Goal: Task Accomplishment & Management: Manage account settings

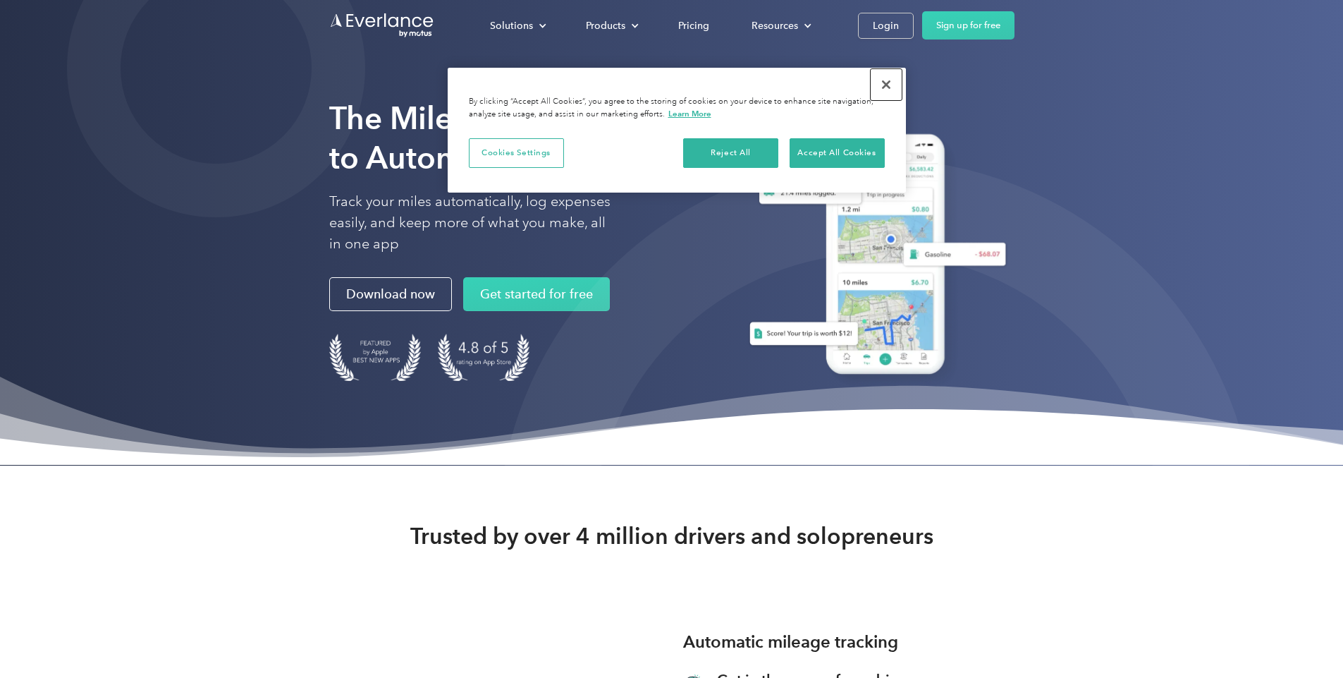
click at [886, 85] on button "Close" at bounding box center [886, 84] width 31 height 31
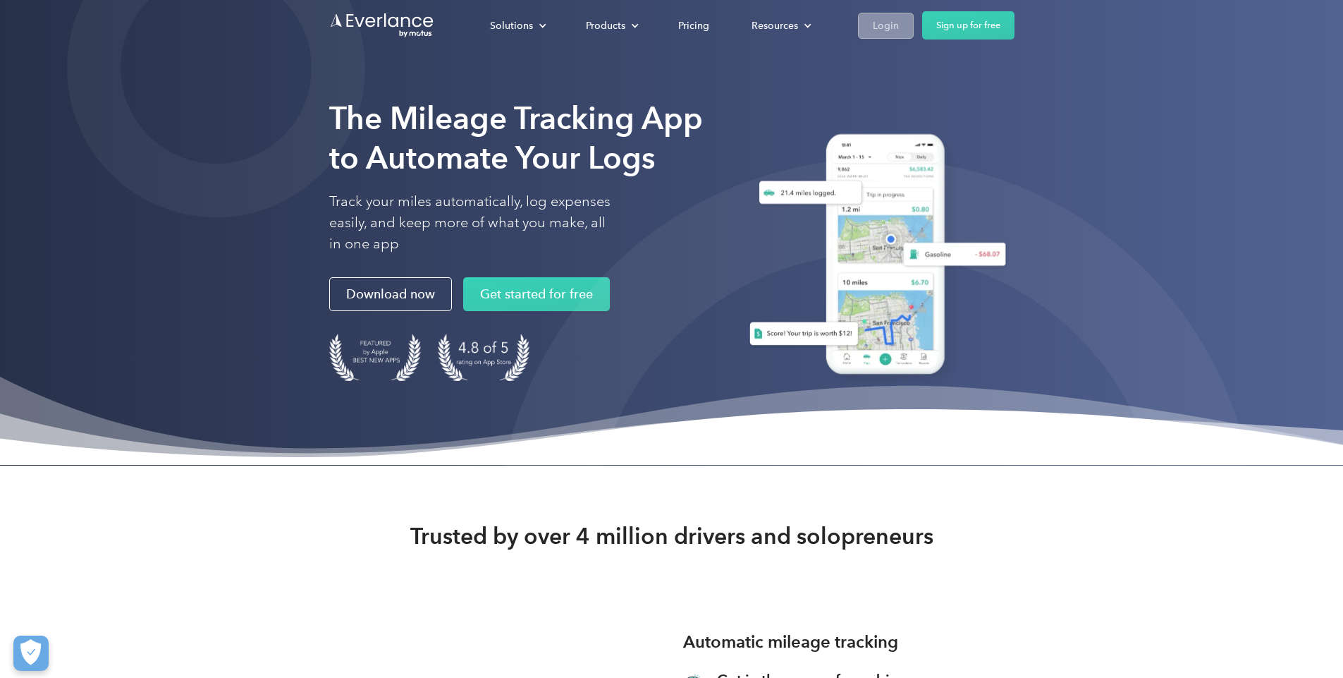
click at [899, 25] on div "Login" at bounding box center [886, 26] width 26 height 18
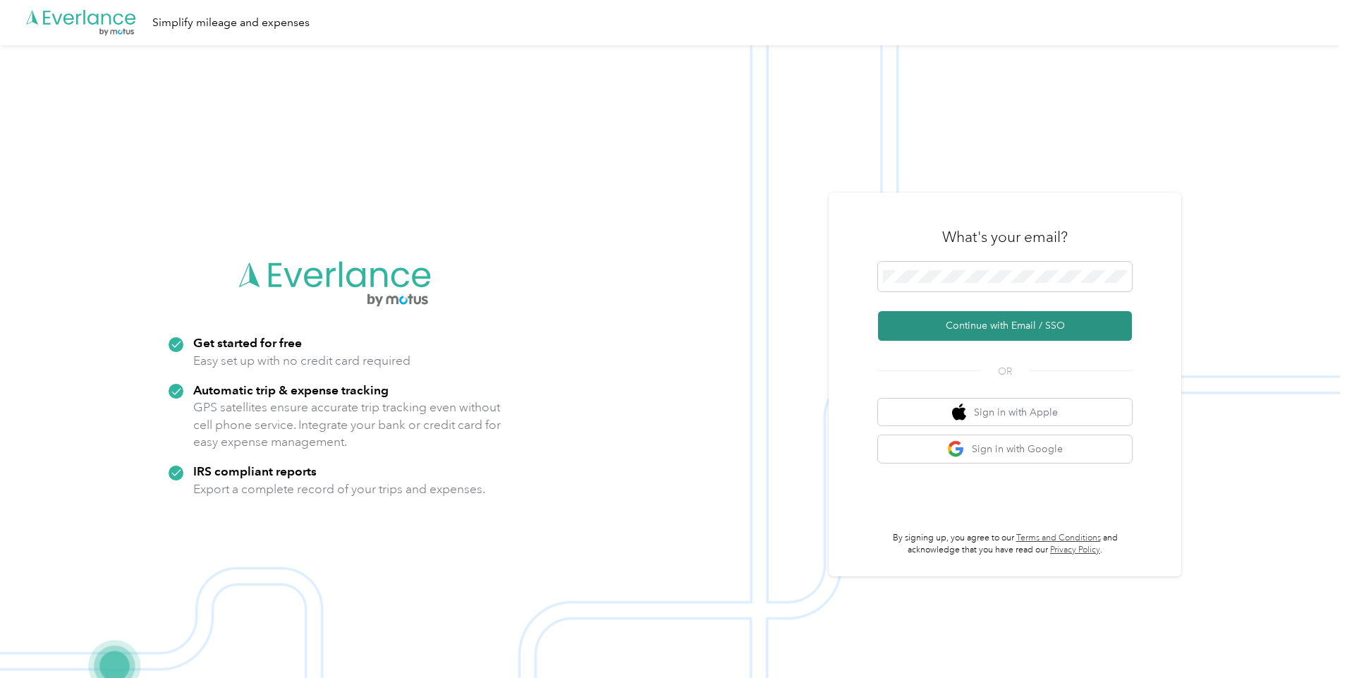
click at [1027, 329] on button "Continue with Email / SSO" at bounding box center [1005, 326] width 254 height 30
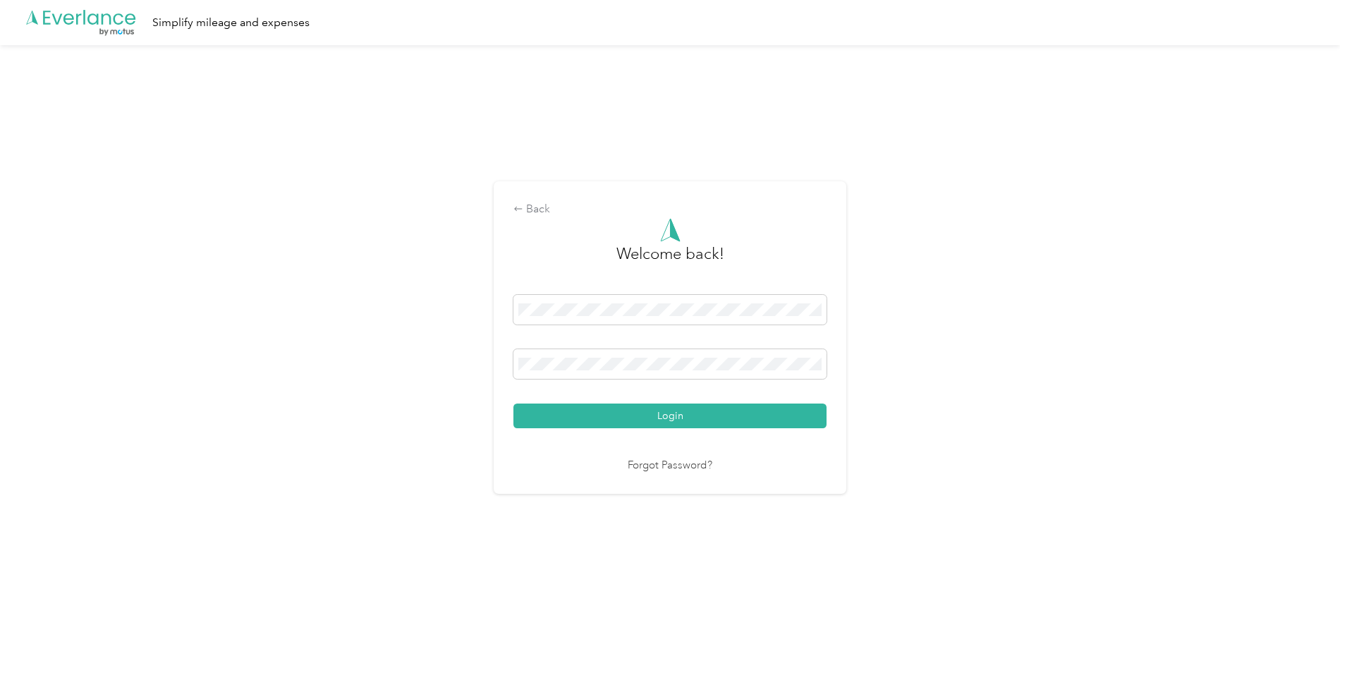
drag, startPoint x: 1027, startPoint y: 329, endPoint x: 683, endPoint y: 422, distance: 356.3
click at [683, 422] on button "Login" at bounding box center [669, 415] width 313 height 25
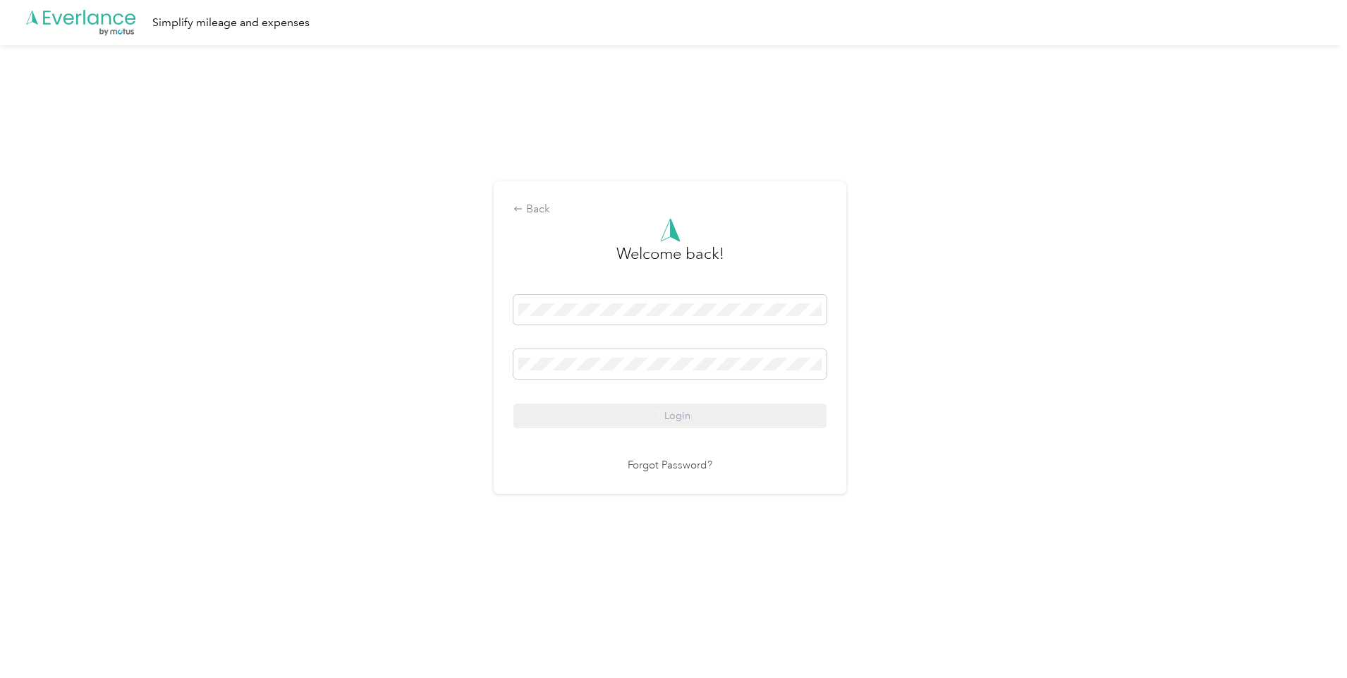
drag, startPoint x: 683, startPoint y: 422, endPoint x: 666, endPoint y: 420, distance: 16.4
click at [666, 420] on div "Login" at bounding box center [669, 361] width 313 height 133
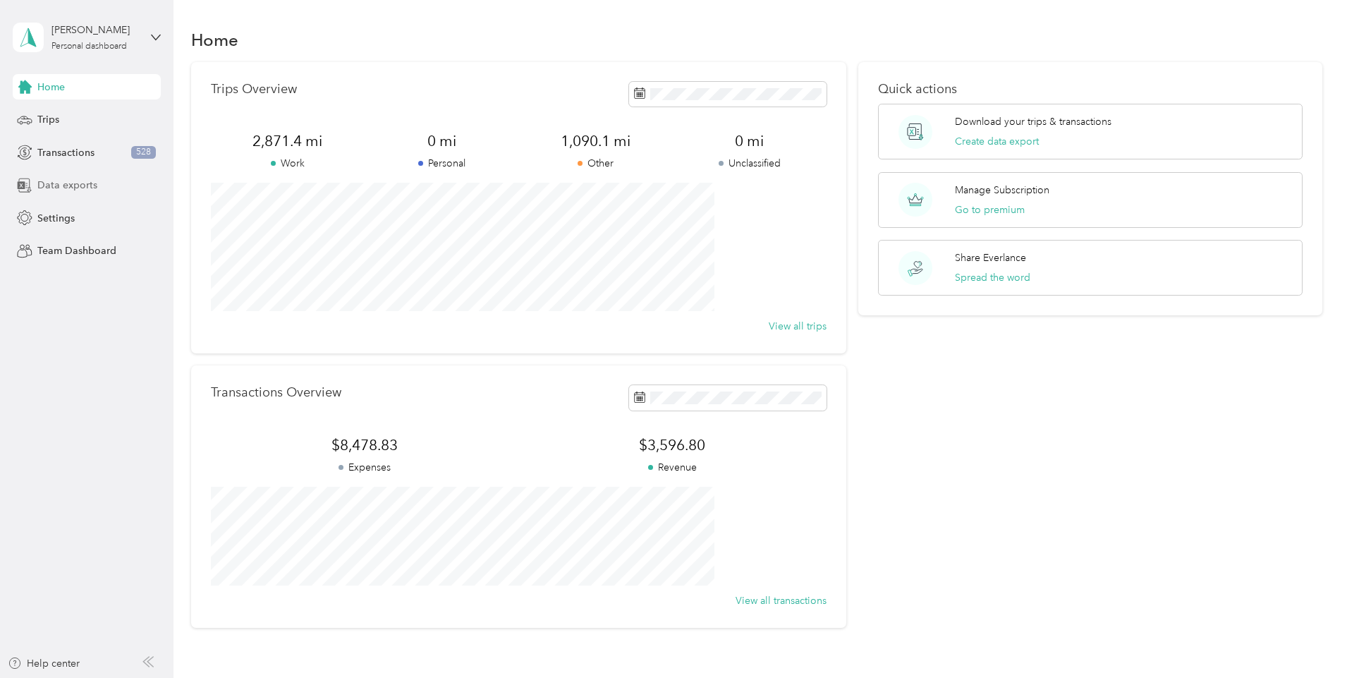
click at [70, 181] on span "Data exports" at bounding box center [67, 185] width 60 height 15
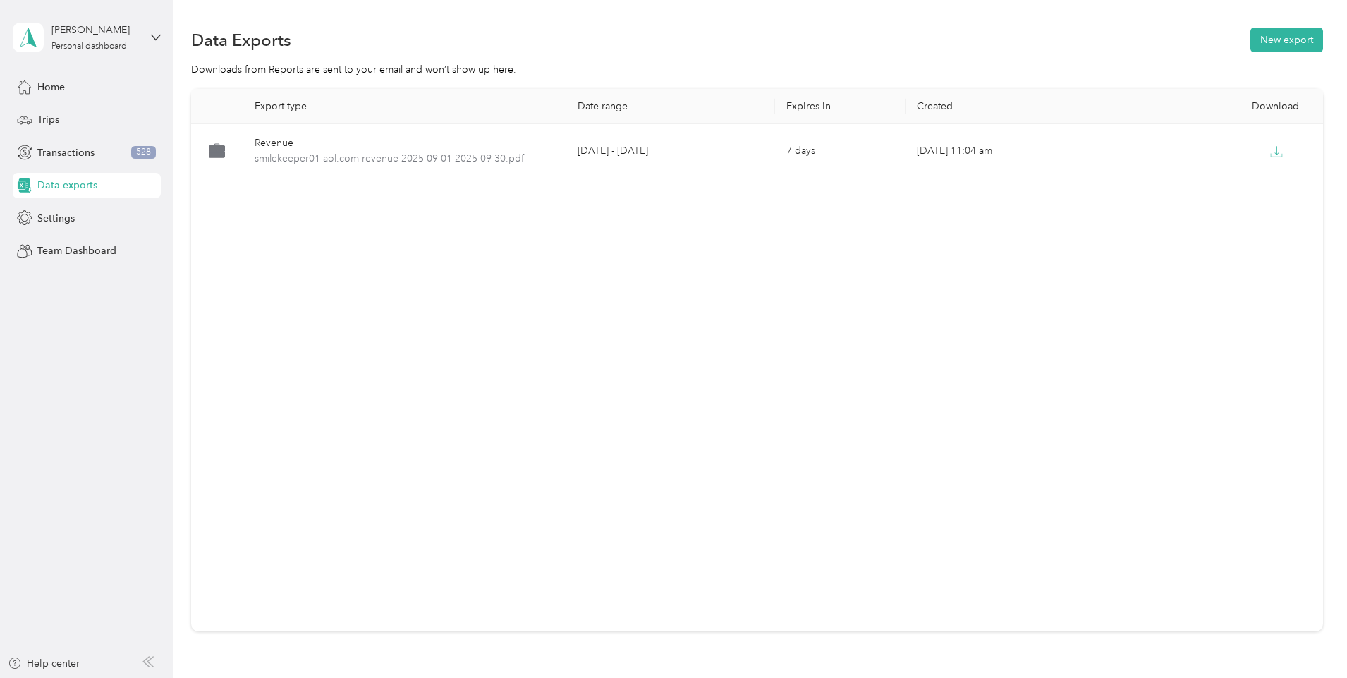
click at [44, 185] on span "Data exports" at bounding box center [67, 185] width 60 height 15
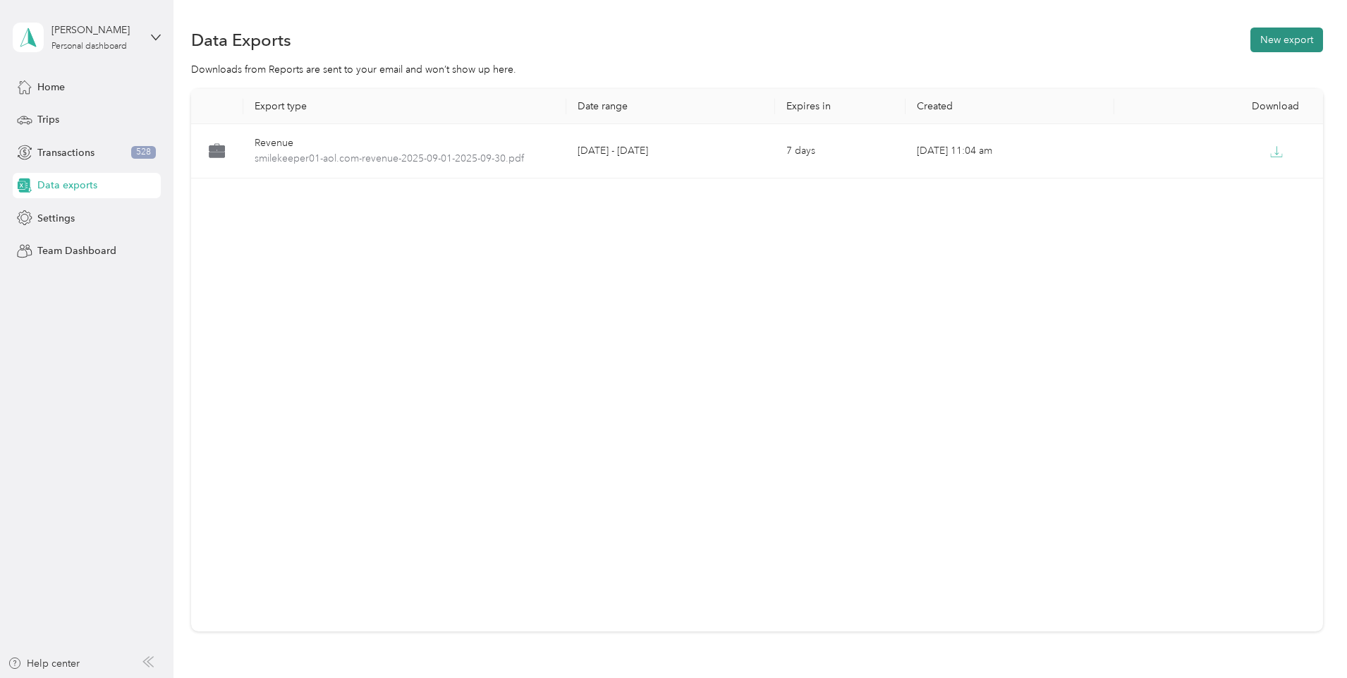
click at [1250, 42] on button "New export" at bounding box center [1286, 40] width 73 height 25
click at [1250, 40] on button "New export" at bounding box center [1286, 40] width 73 height 25
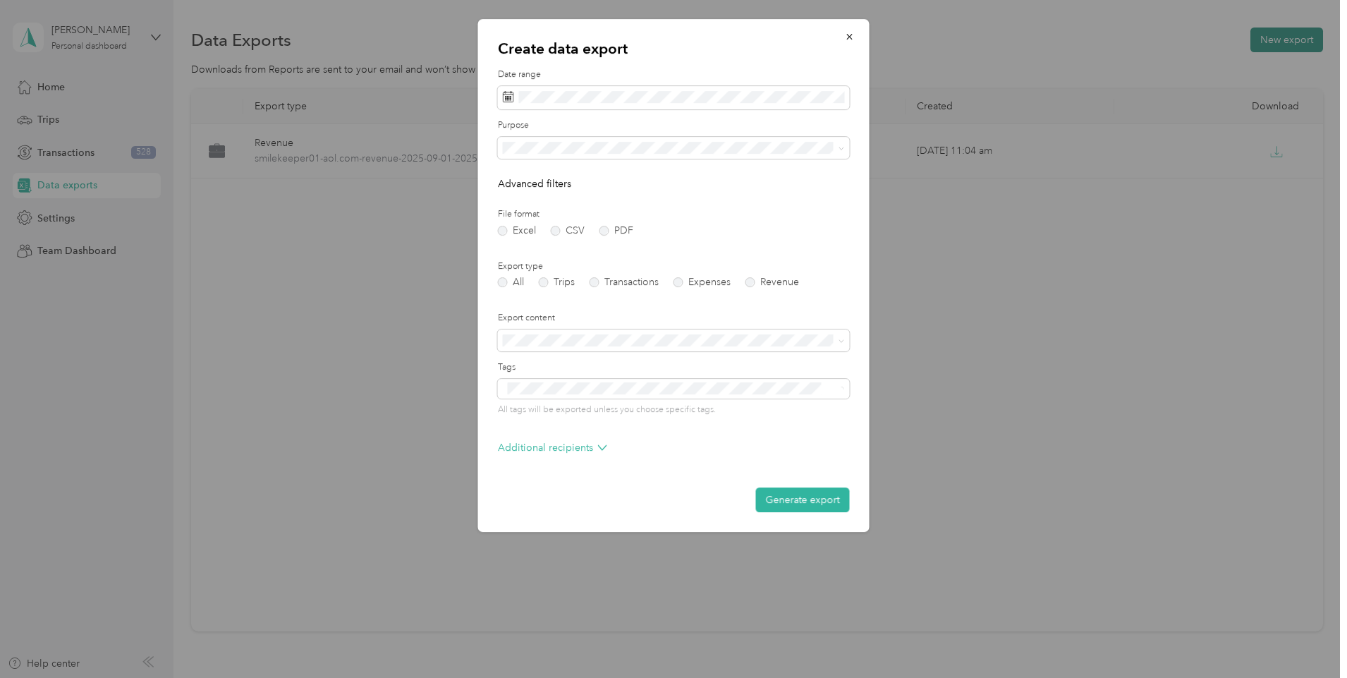
click at [1182, 40] on div at bounding box center [673, 339] width 1347 height 678
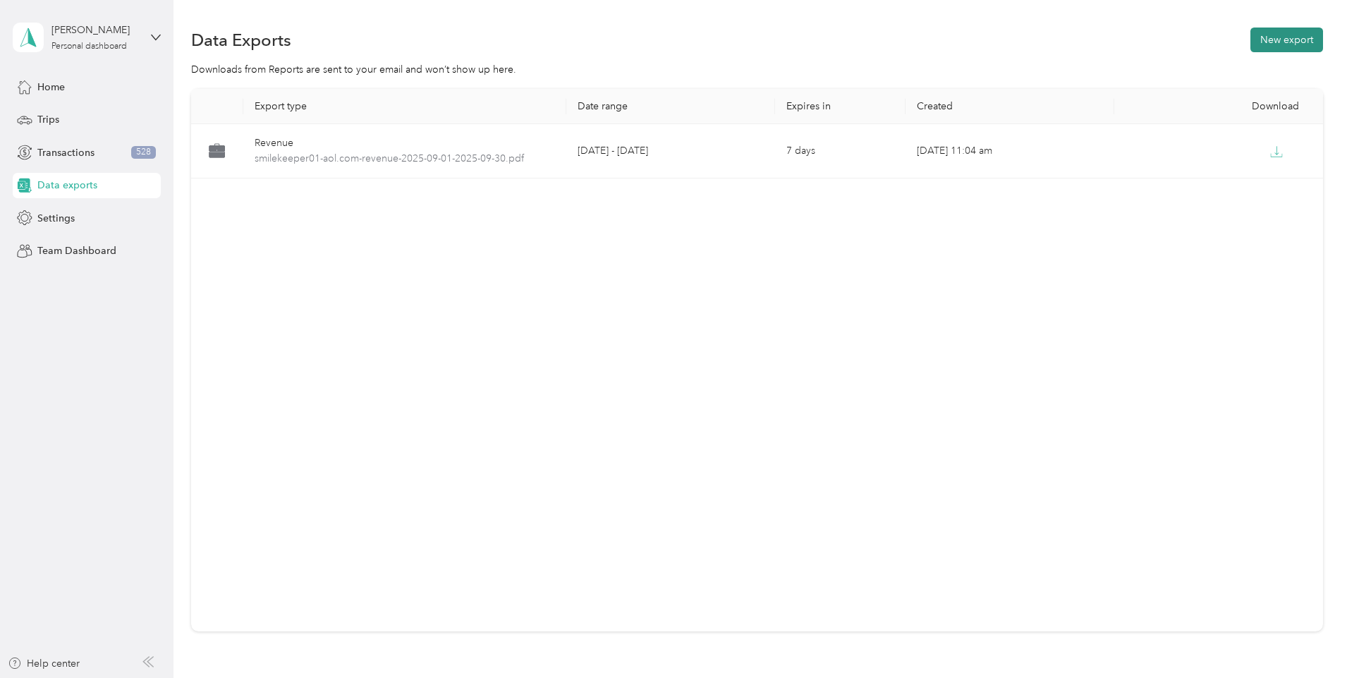
click at [1182, 40] on div at bounding box center [673, 339] width 1347 height 678
click at [1250, 40] on button "New export" at bounding box center [1286, 40] width 73 height 25
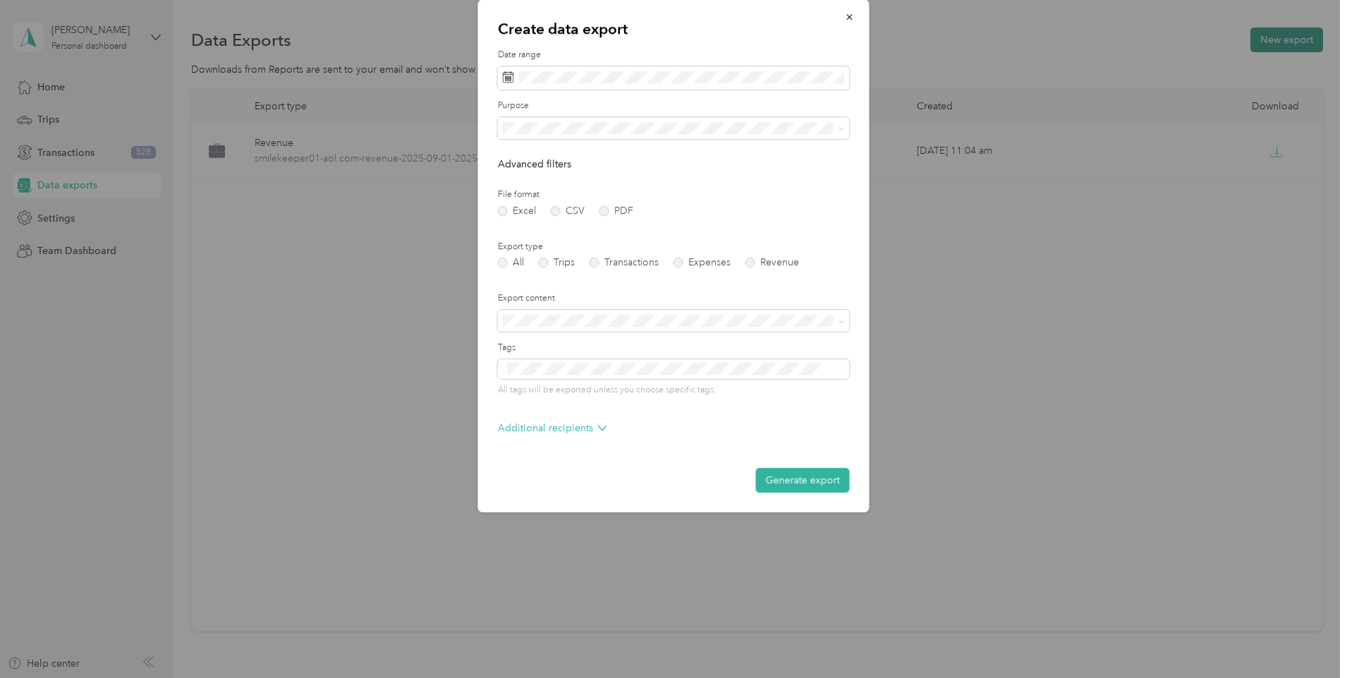
click at [1182, 40] on div at bounding box center [673, 339] width 1347 height 678
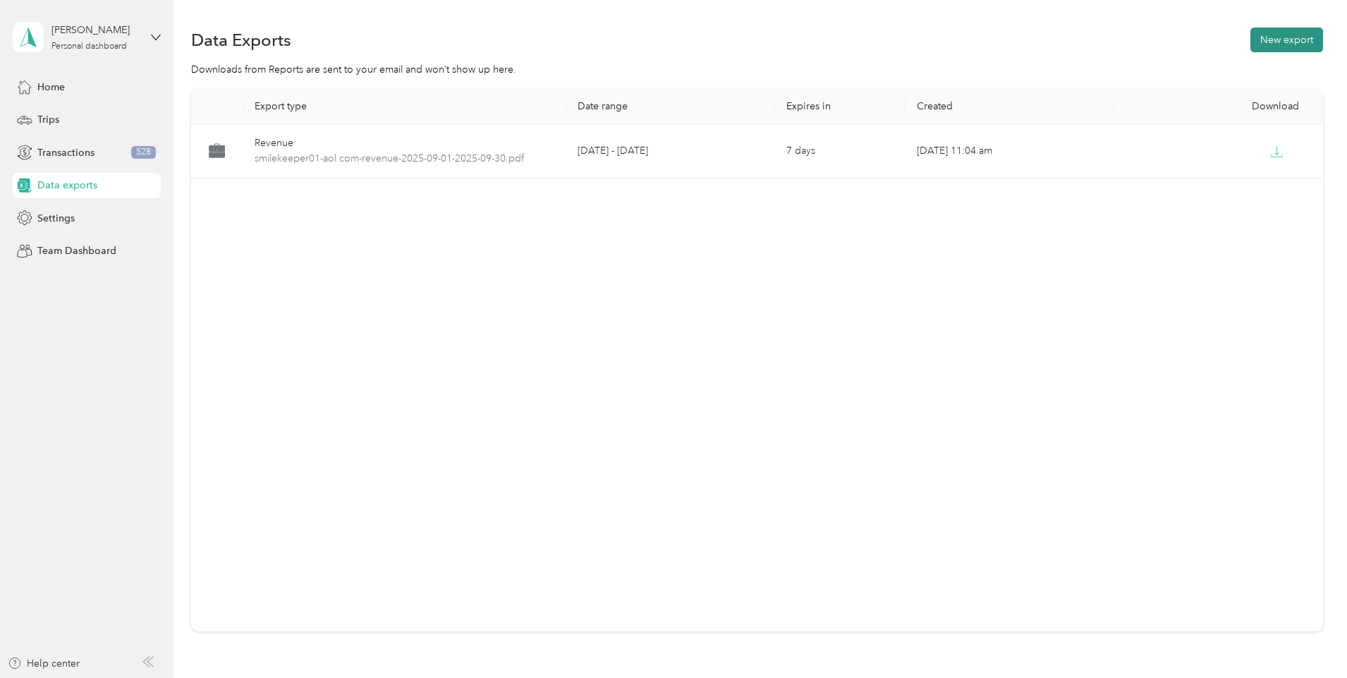
click at [1250, 40] on button "New export" at bounding box center [1286, 40] width 73 height 25
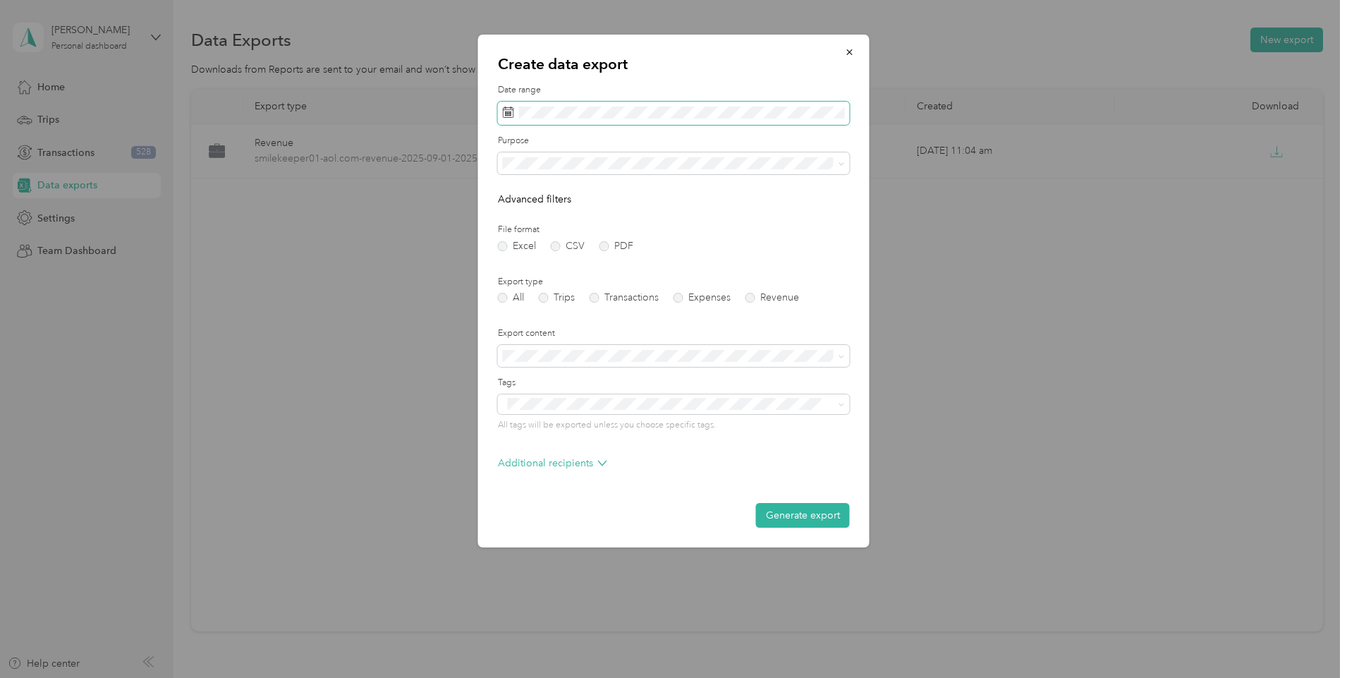
click at [570, 119] on span at bounding box center [674, 114] width 352 height 24
click at [519, 197] on icon at bounding box center [523, 194] width 14 height 14
click at [532, 243] on div "1" at bounding box center [535, 243] width 18 height 18
click at [551, 331] on div "30" at bounding box center [553, 332] width 18 height 18
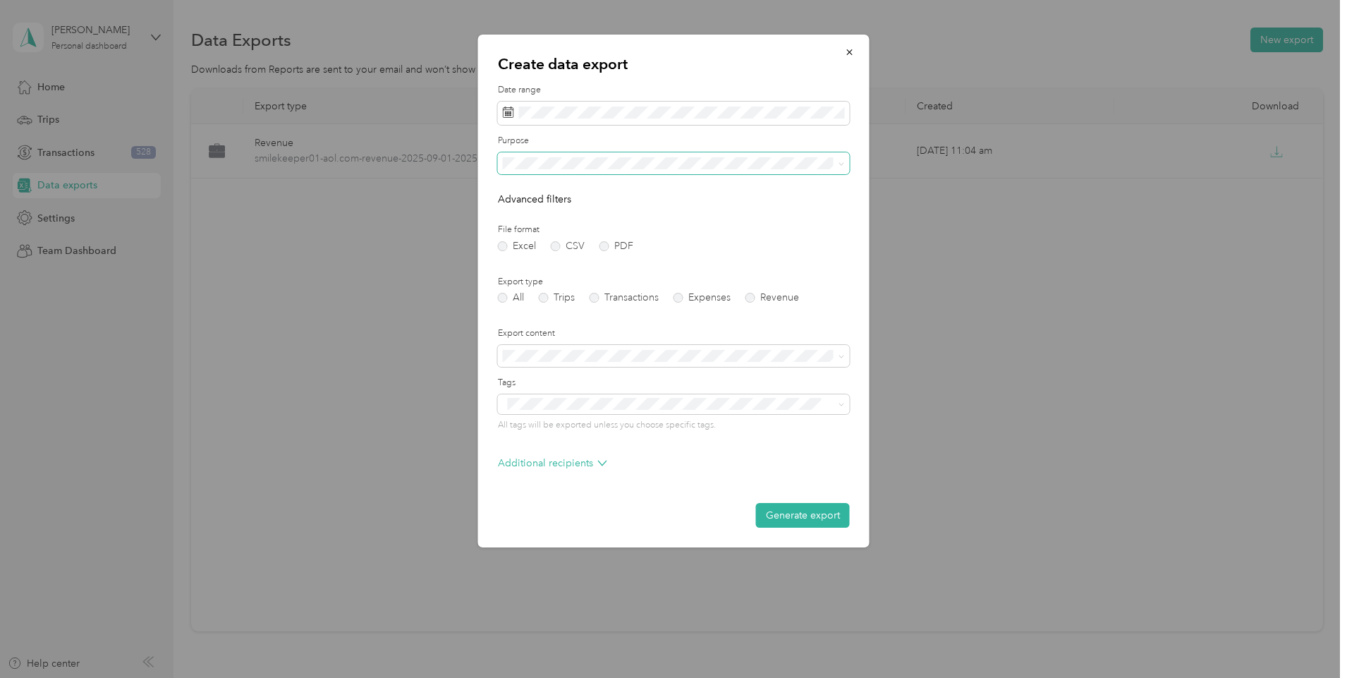
click at [596, 169] on span at bounding box center [674, 163] width 352 height 23
click at [546, 298] on label "Trips" at bounding box center [557, 298] width 36 height 10
click at [604, 248] on label "PDF" at bounding box center [616, 246] width 34 height 10
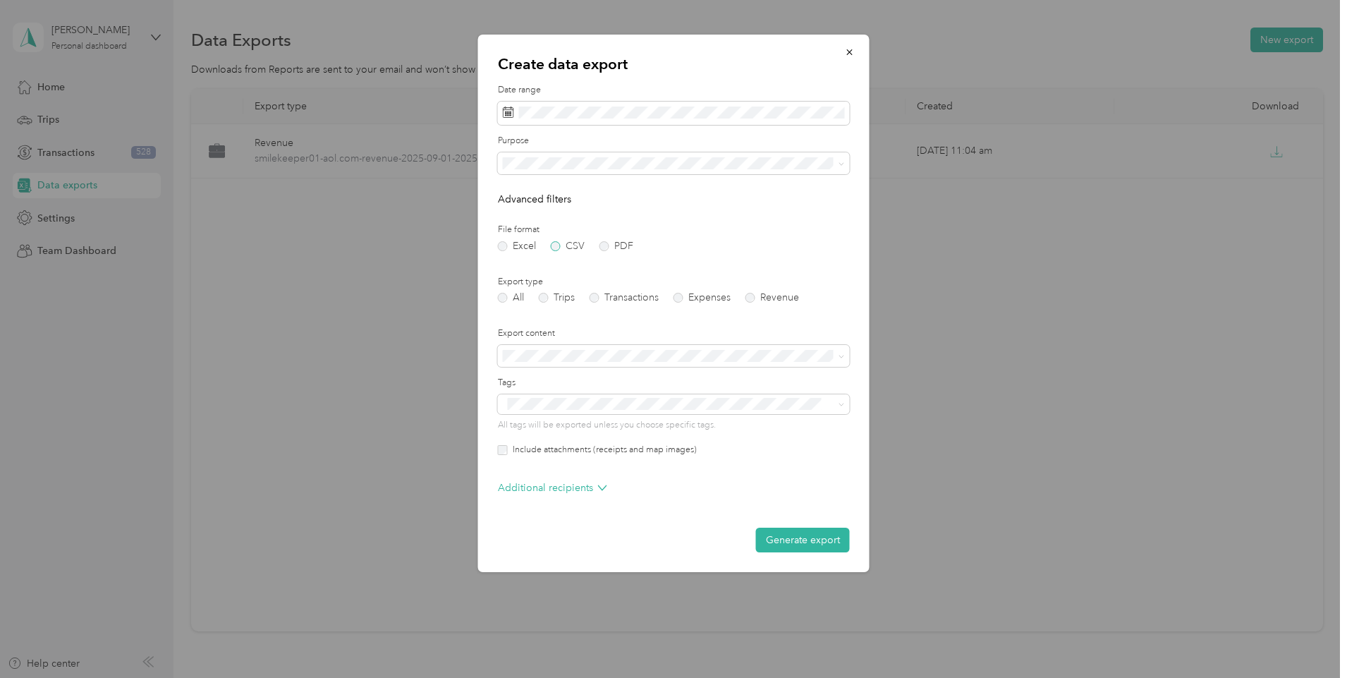
click at [556, 244] on label "CSV" at bounding box center [568, 246] width 34 height 10
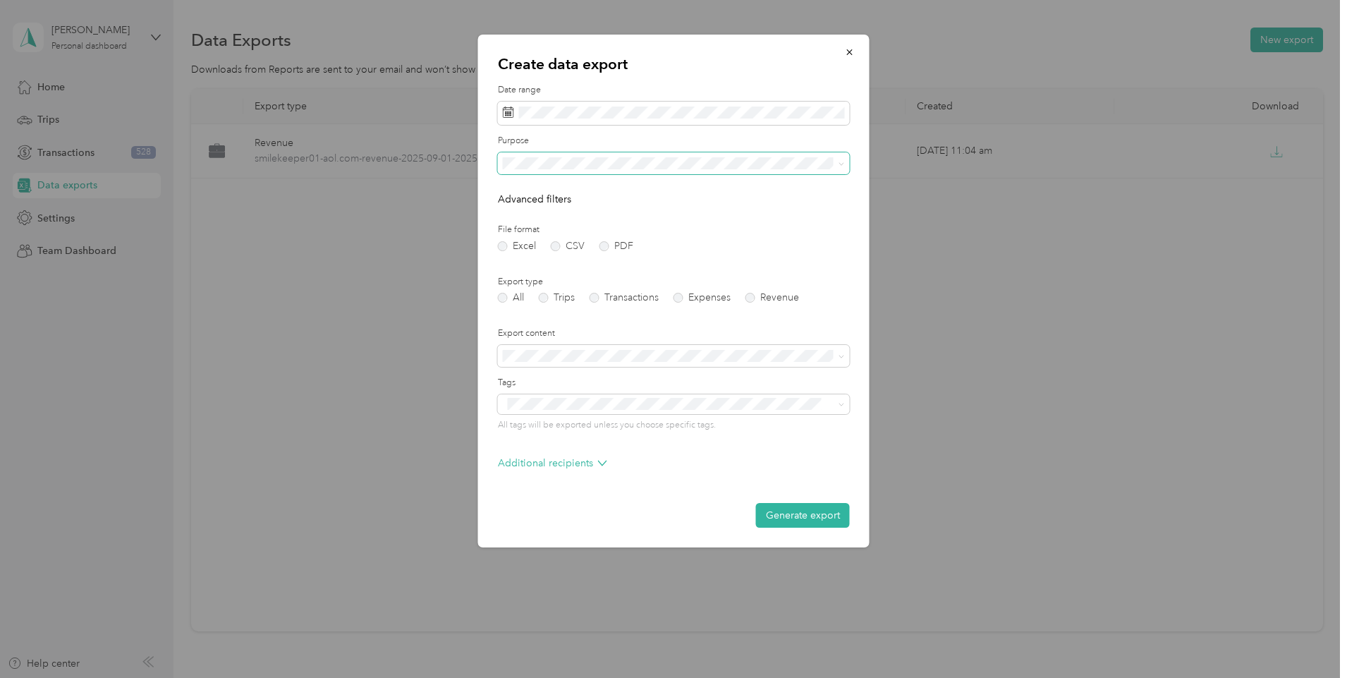
click at [842, 163] on icon at bounding box center [842, 164] width 6 height 6
click at [819, 517] on button "Generate export" at bounding box center [803, 515] width 94 height 25
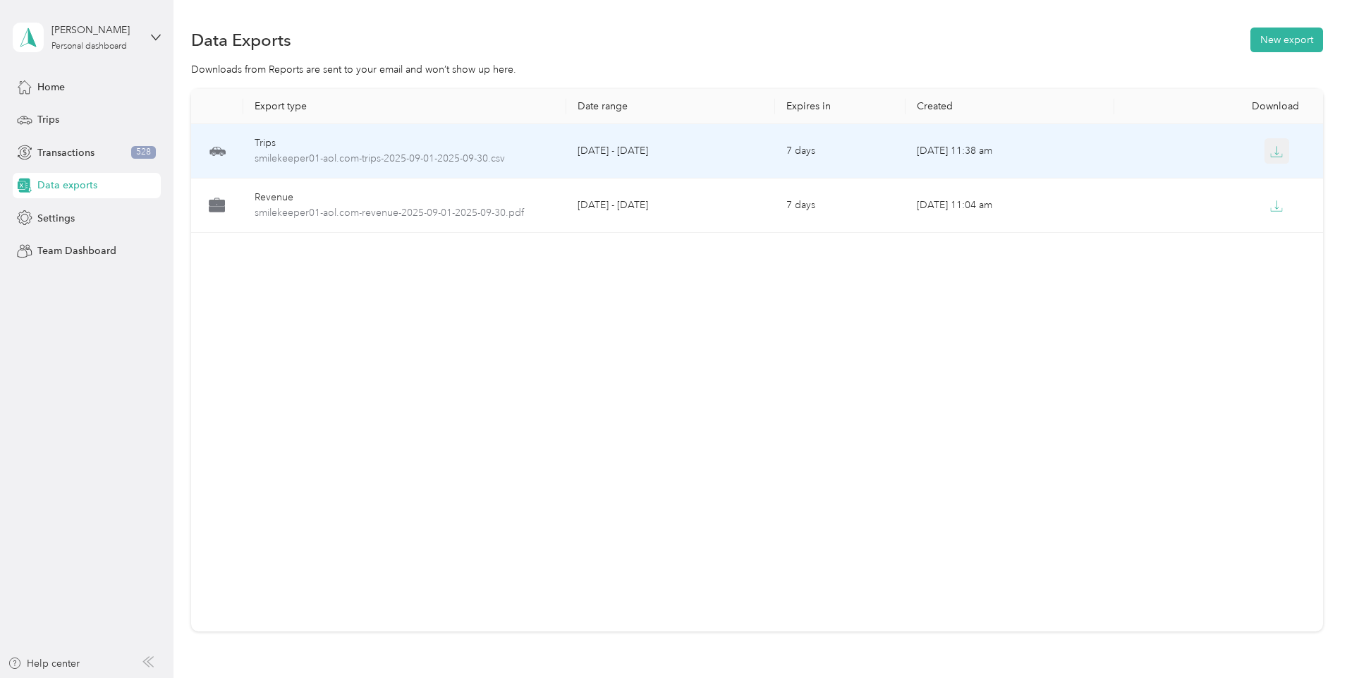
click at [1270, 153] on icon "button" at bounding box center [1276, 151] width 13 height 13
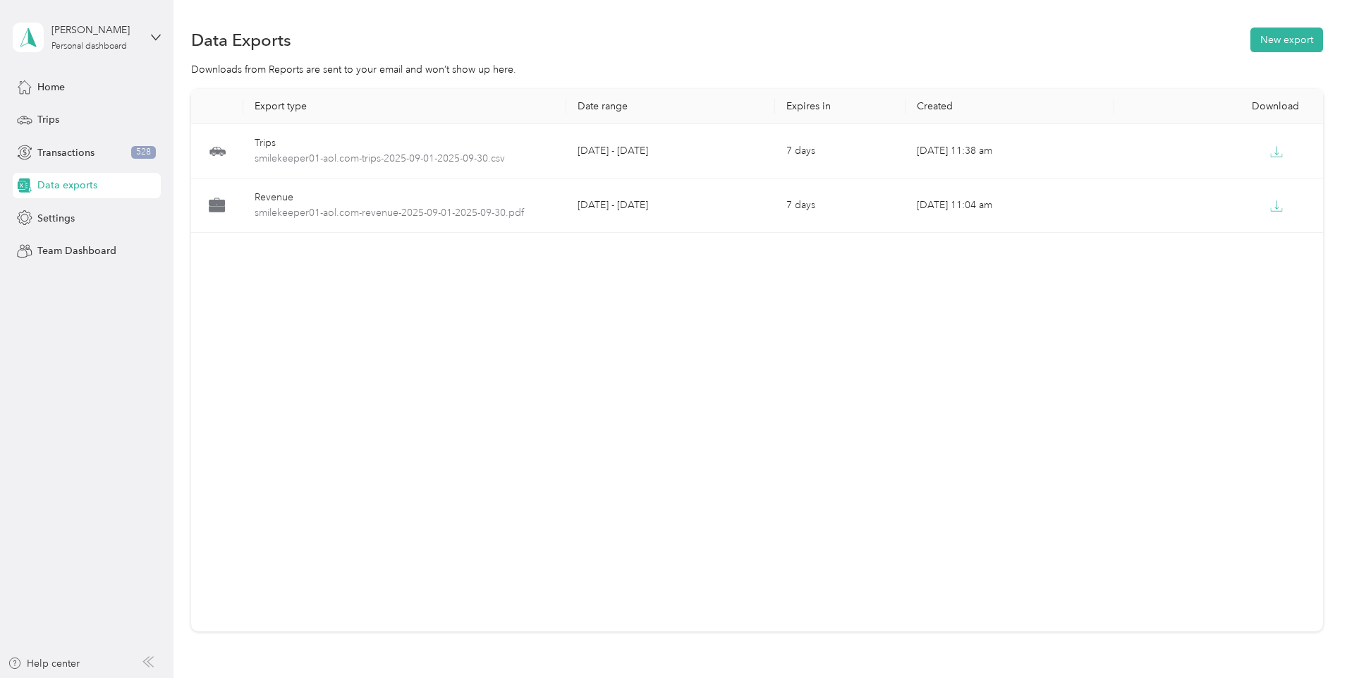
drag, startPoint x: 450, startPoint y: 595, endPoint x: 450, endPoint y: 585, distance: 9.2
click at [450, 595] on div "Export type Date range Expires in Created Download Trips smilekeeper01-aol.com-…" at bounding box center [757, 360] width 1132 height 542
click at [59, 188] on span "Data exports" at bounding box center [67, 185] width 60 height 15
click at [1250, 40] on button "New export" at bounding box center [1286, 40] width 73 height 25
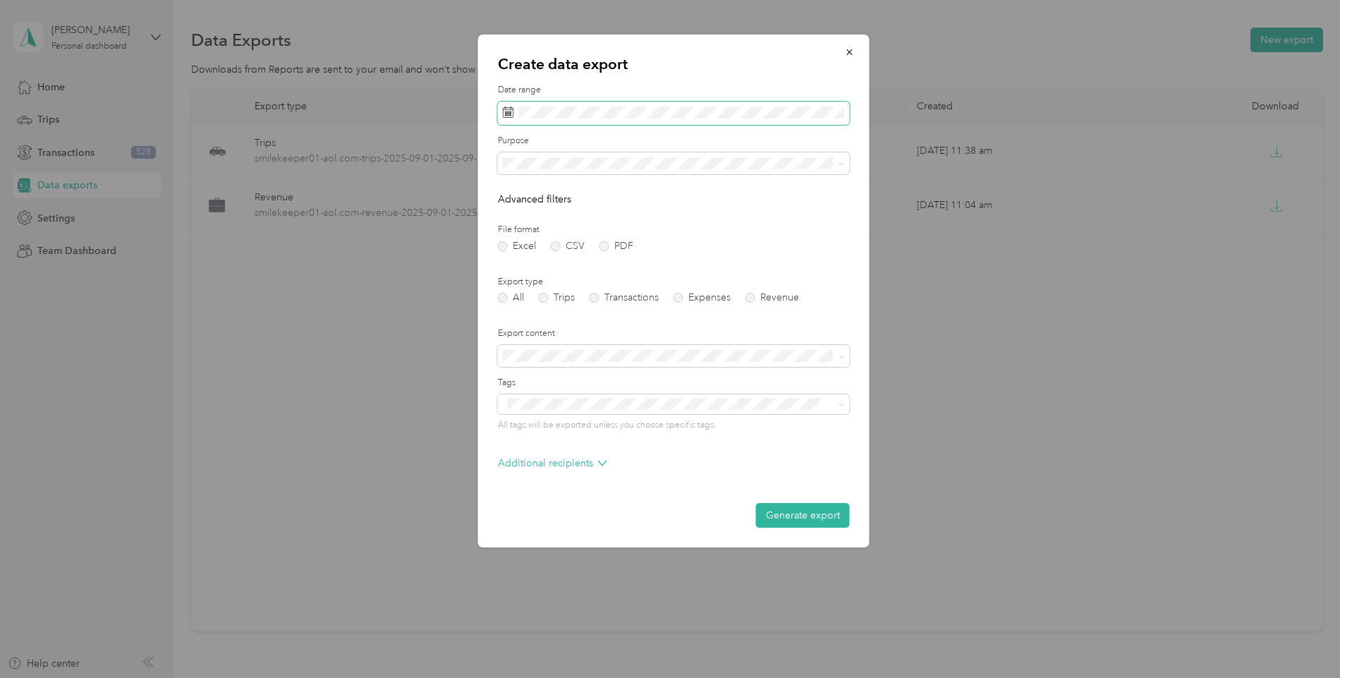
click at [501, 120] on span at bounding box center [674, 114] width 352 height 24
click at [515, 116] on span at bounding box center [674, 114] width 352 height 24
click at [621, 119] on span at bounding box center [674, 114] width 352 height 24
click at [508, 111] on rect at bounding box center [506, 111] width 1 height 1
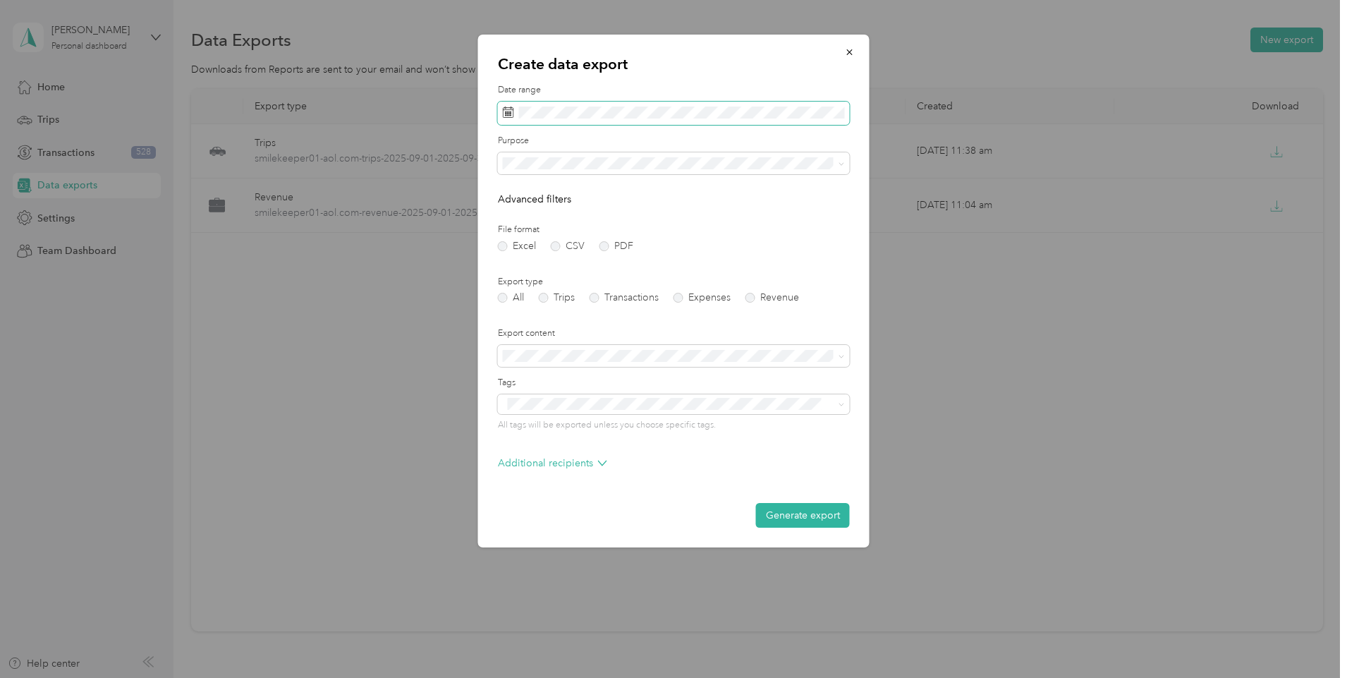
click at [508, 111] on rect at bounding box center [506, 111] width 1 height 1
click at [520, 197] on icon at bounding box center [523, 194] width 14 height 14
click at [533, 242] on div "1" at bounding box center [535, 243] width 18 height 18
click at [647, 104] on span at bounding box center [674, 114] width 352 height 24
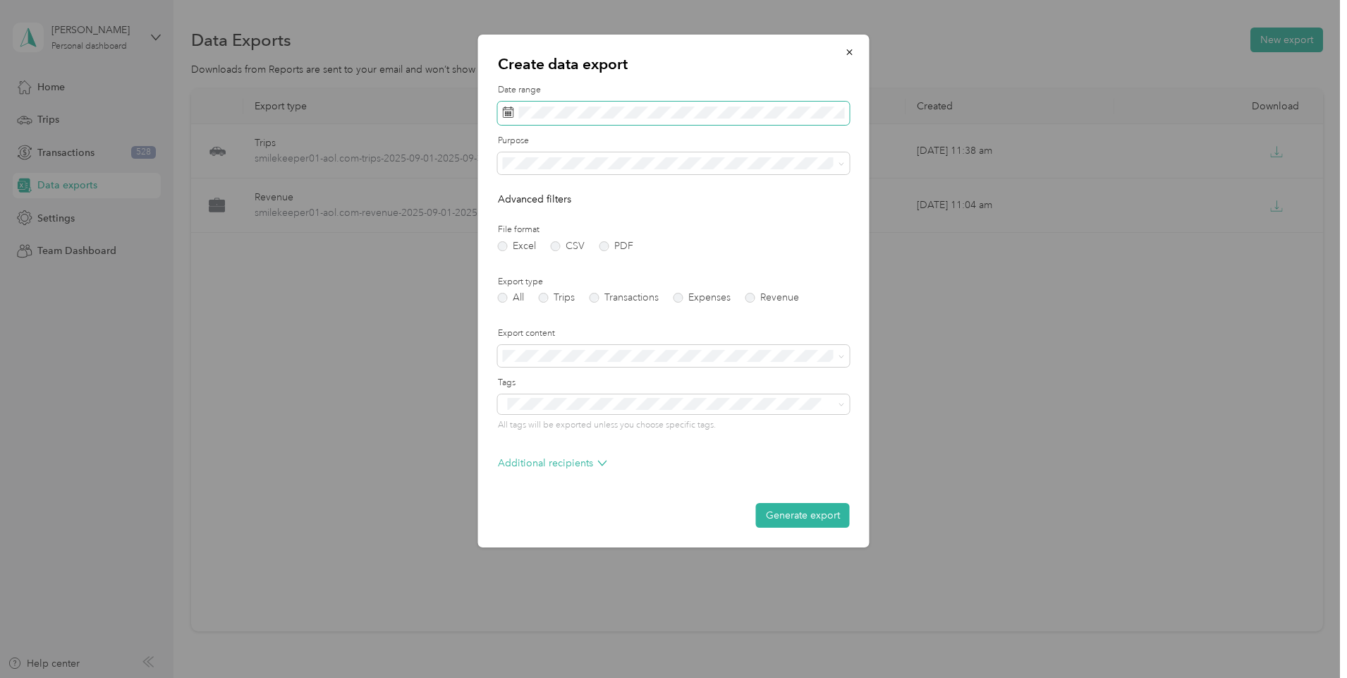
click at [647, 104] on span at bounding box center [674, 114] width 352 height 24
click at [558, 330] on div "30" at bounding box center [553, 332] width 18 height 18
click at [534, 243] on div "1" at bounding box center [535, 243] width 18 height 18
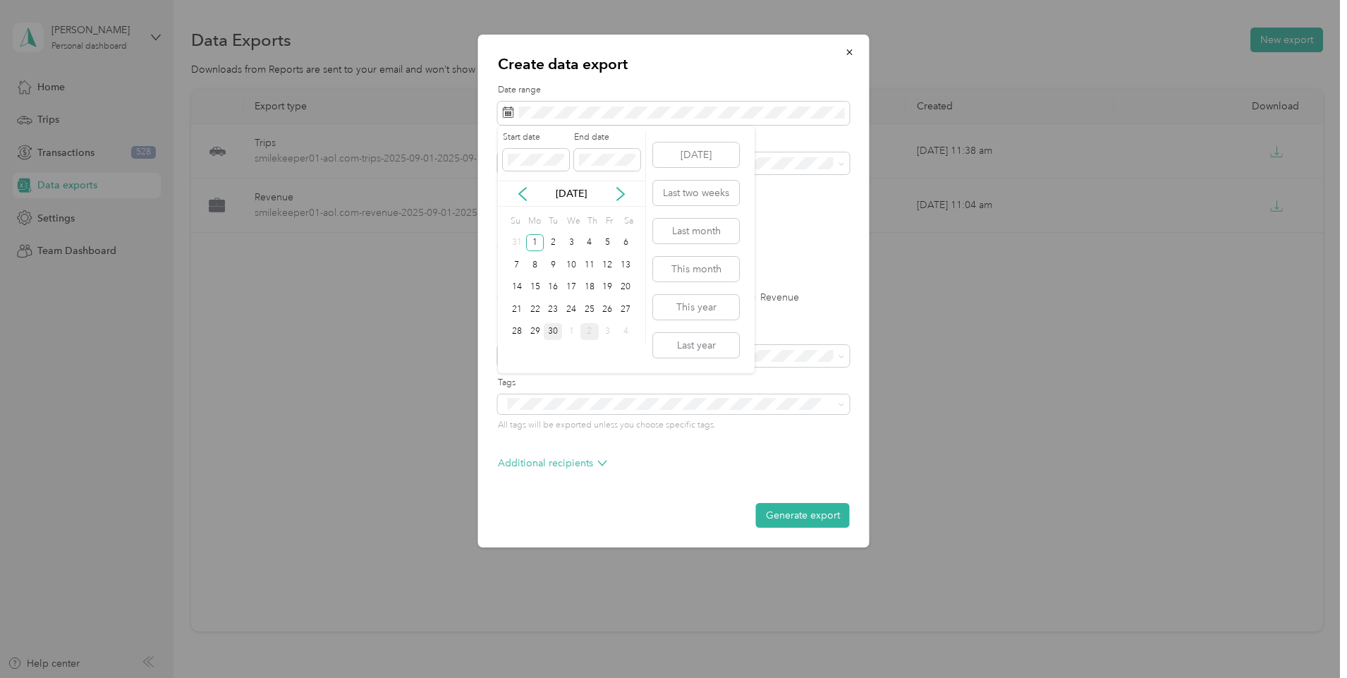
click at [551, 329] on div "30" at bounding box center [553, 332] width 18 height 18
click at [532, 247] on div "1" at bounding box center [535, 243] width 18 height 18
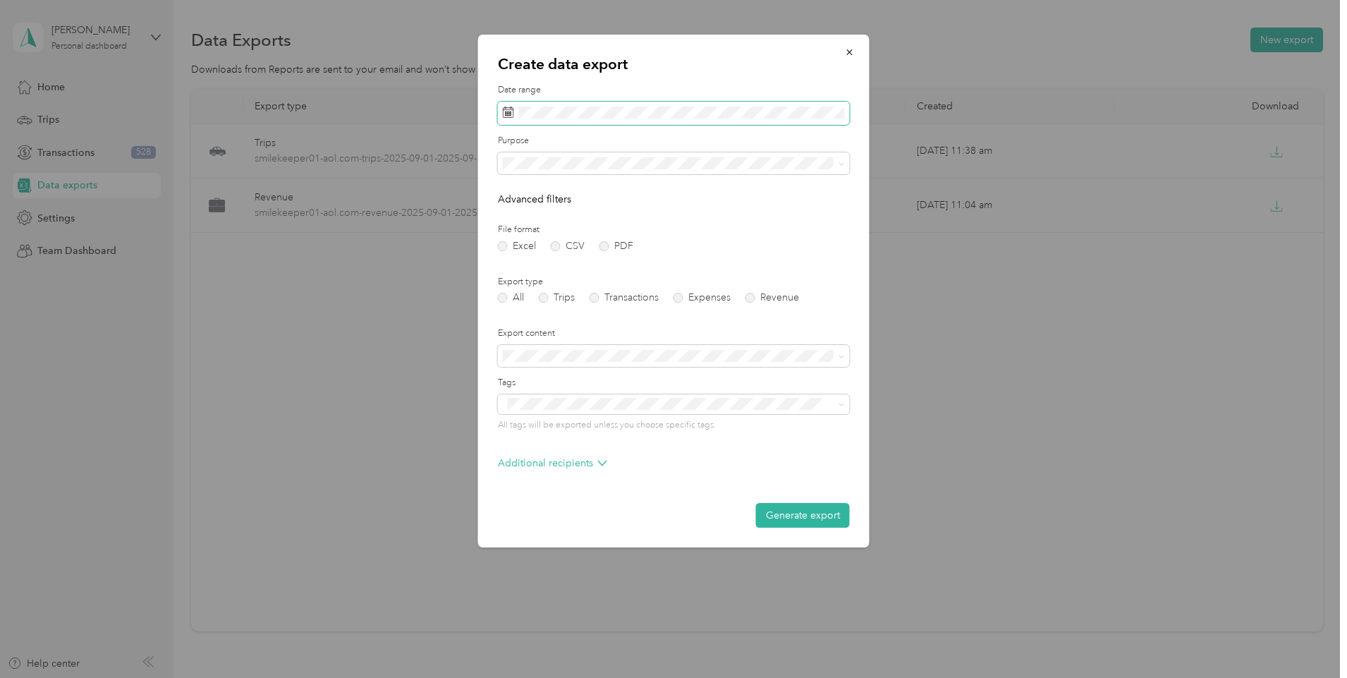
click at [508, 116] on icon at bounding box center [508, 111] width 11 height 11
click at [550, 329] on div "30" at bounding box center [553, 332] width 18 height 18
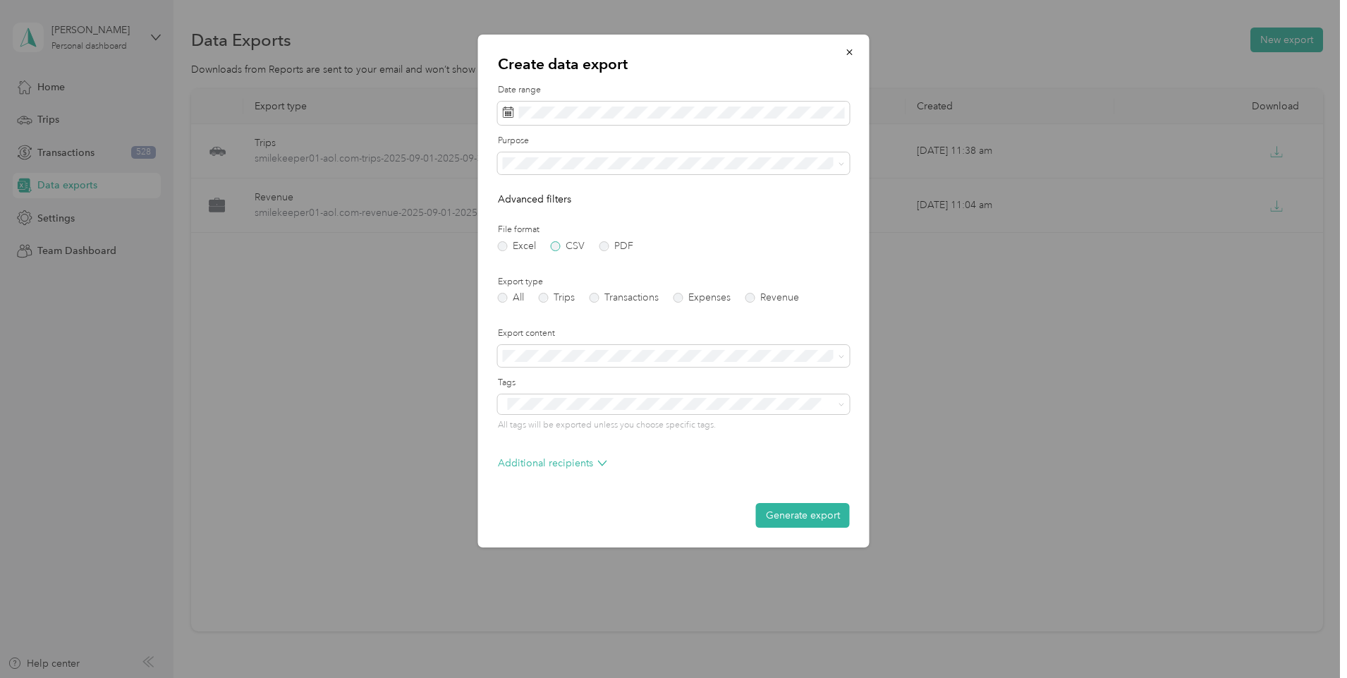
click at [561, 245] on label "CSV" at bounding box center [568, 246] width 34 height 10
click at [544, 300] on label "Trips" at bounding box center [557, 298] width 36 height 10
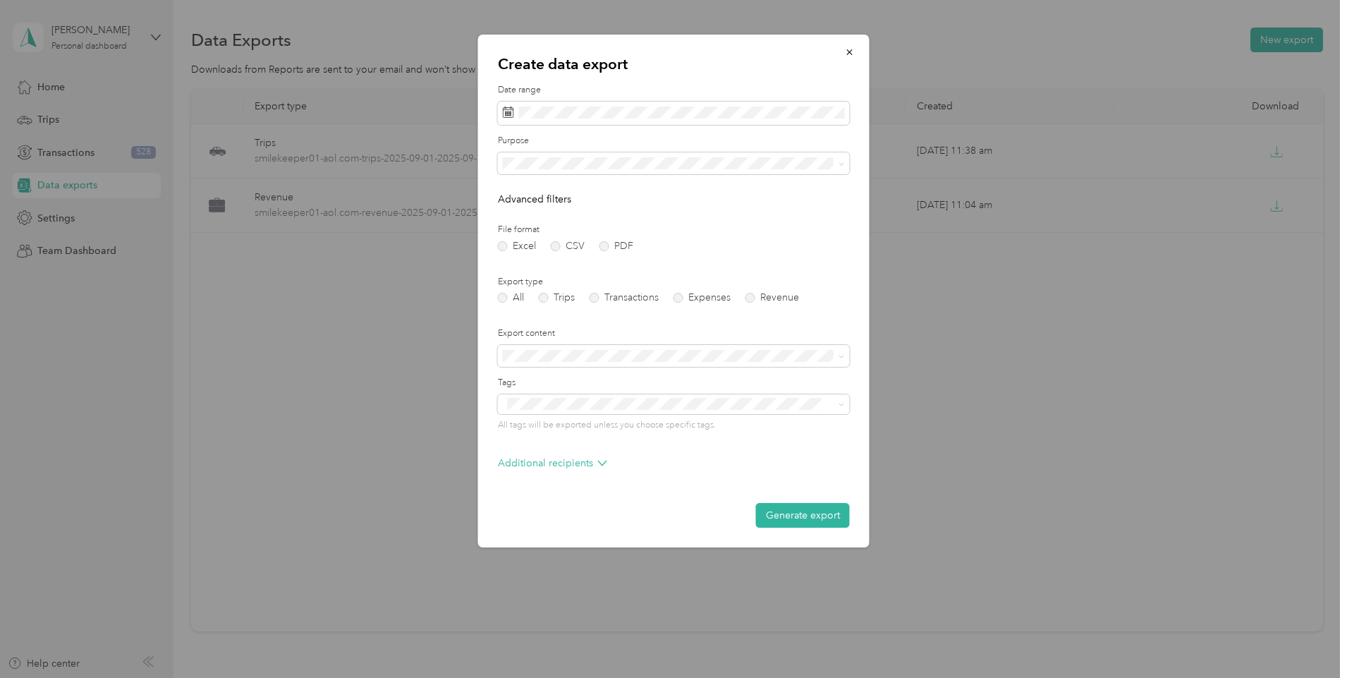
click at [793, 513] on button "Generate export" at bounding box center [803, 515] width 94 height 25
click at [793, 513] on div "Generate export" at bounding box center [674, 515] width 352 height 25
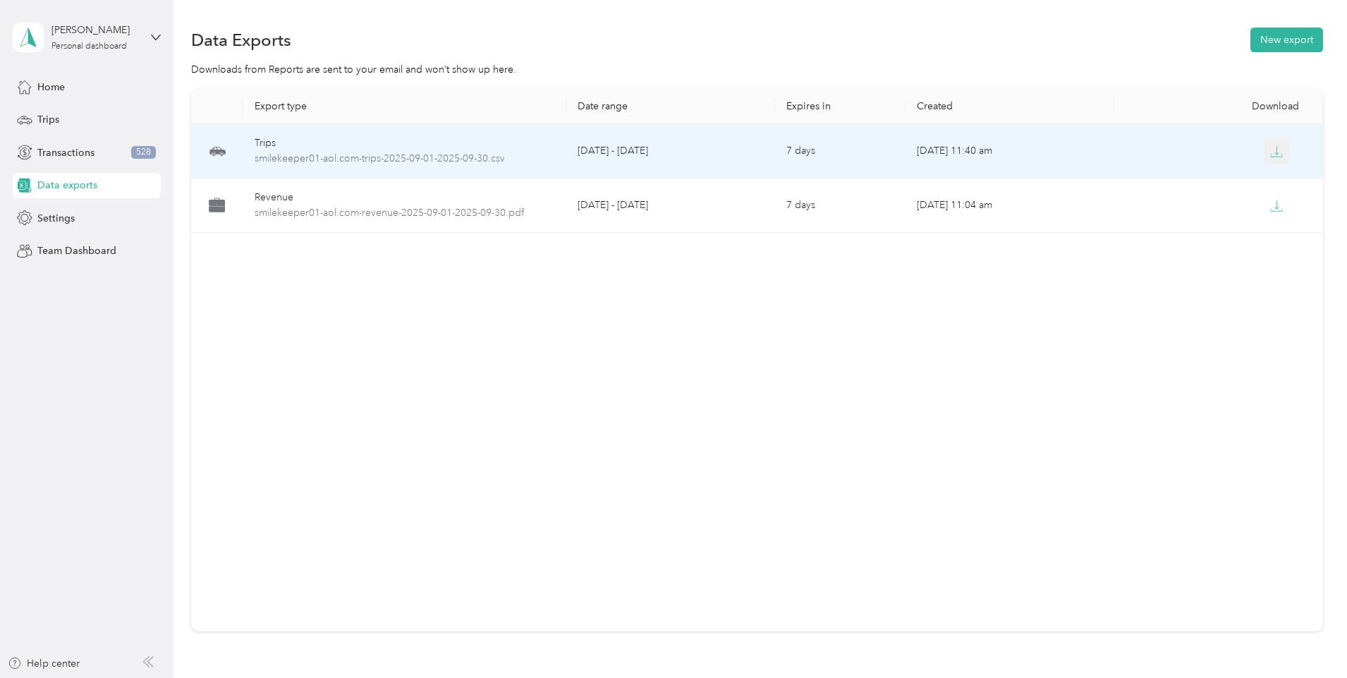
click at [1270, 150] on icon "button" at bounding box center [1276, 151] width 13 height 13
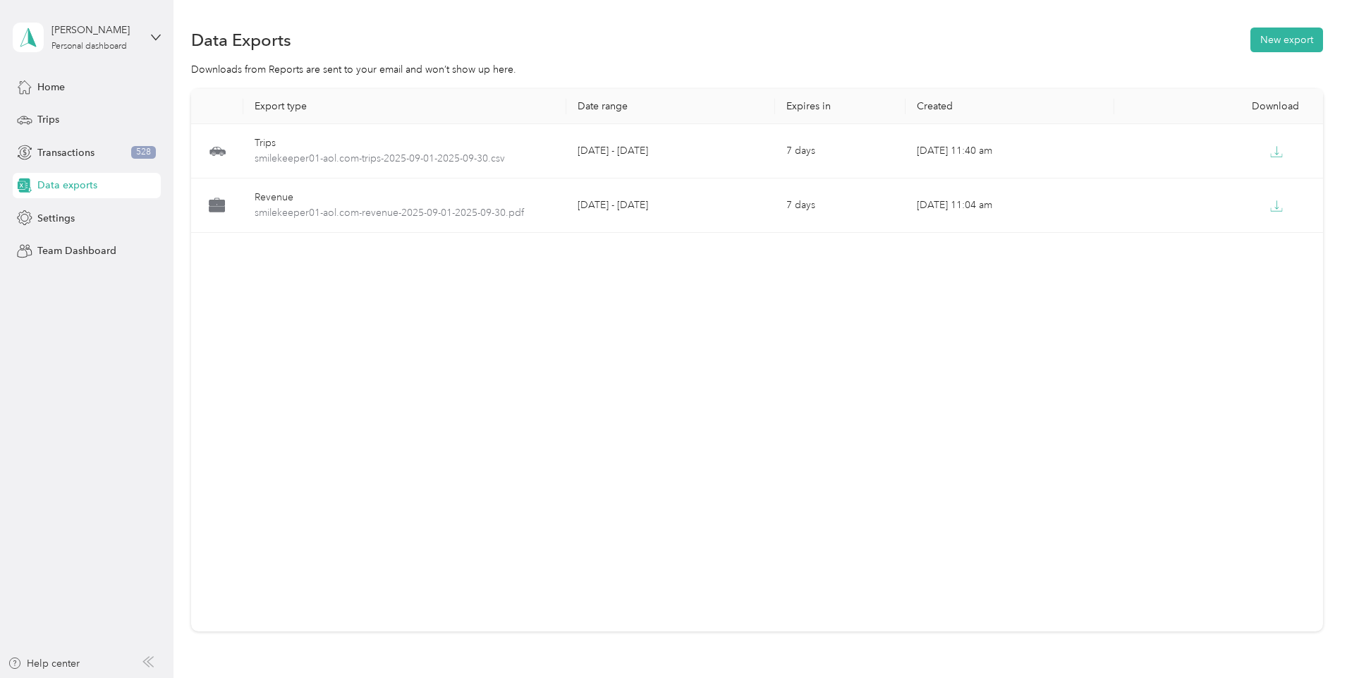
click at [67, 185] on span "Data exports" at bounding box center [67, 185] width 60 height 15
click at [73, 183] on span "Data exports" at bounding box center [67, 185] width 60 height 15
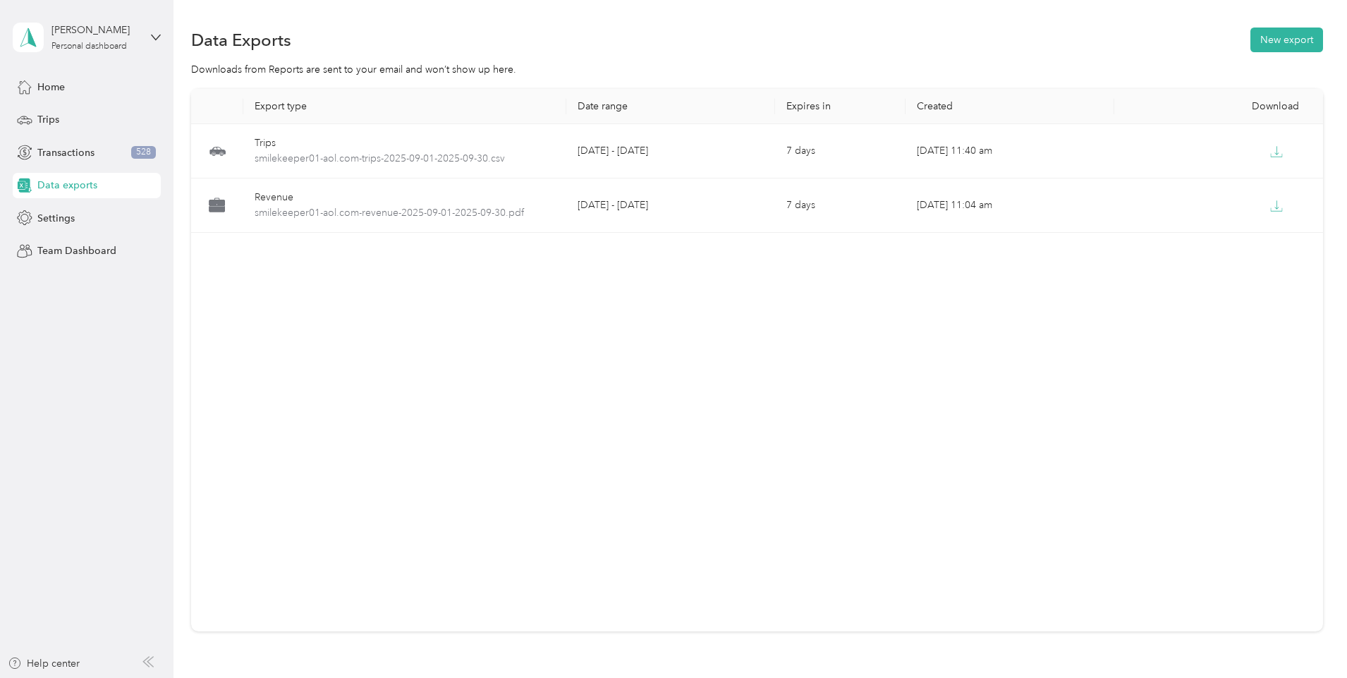
click at [73, 183] on span "Data exports" at bounding box center [67, 185] width 60 height 15
click at [1250, 37] on button "New export" at bounding box center [1286, 40] width 73 height 25
click at [1205, 37] on div at bounding box center [673, 339] width 1347 height 678
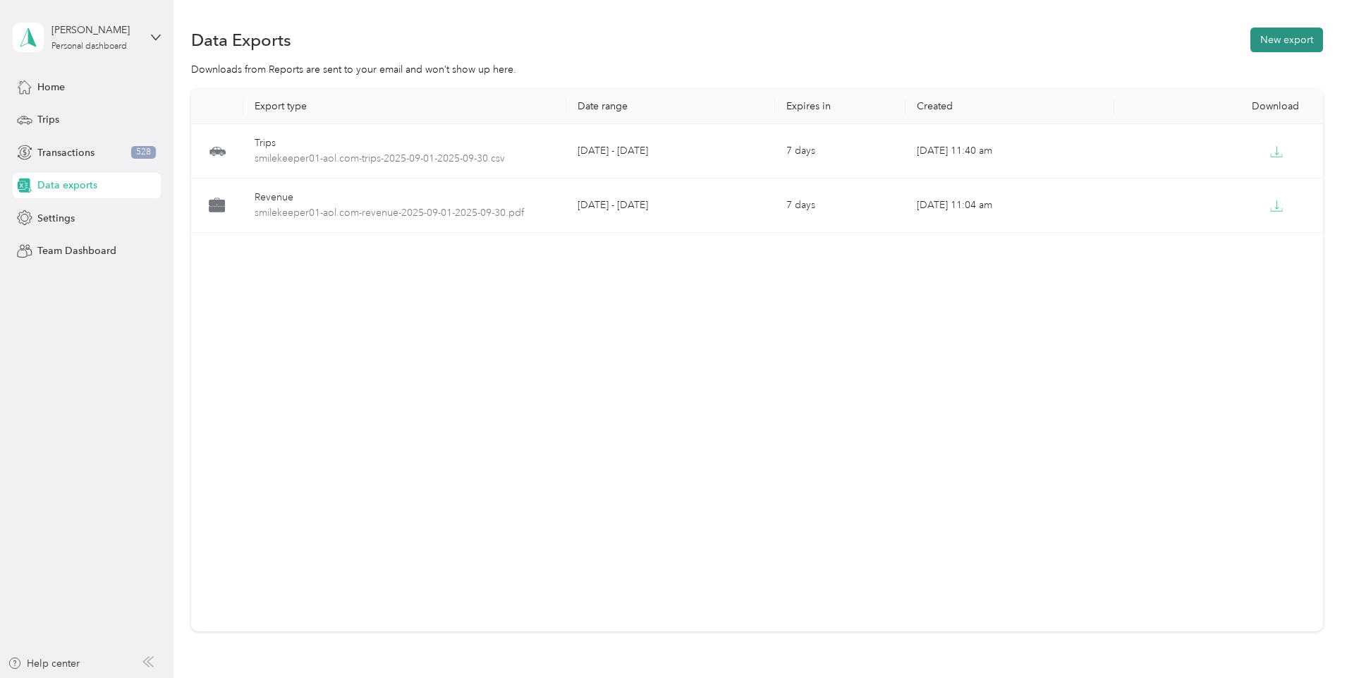
click at [1250, 39] on button "New export" at bounding box center [1286, 40] width 73 height 25
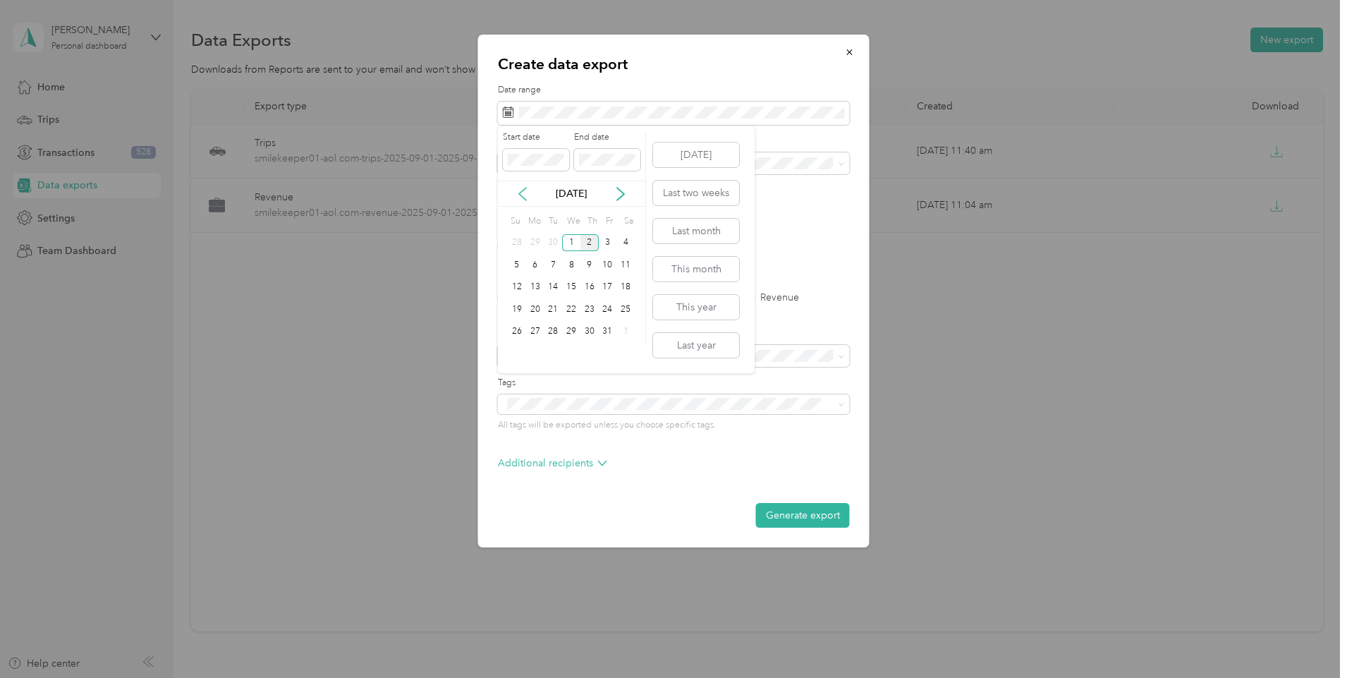
click at [518, 195] on icon at bounding box center [523, 194] width 14 height 14
click at [537, 240] on div "1" at bounding box center [535, 243] width 18 height 18
click at [557, 326] on div "30" at bounding box center [553, 332] width 18 height 18
drag, startPoint x: 557, startPoint y: 326, endPoint x: 549, endPoint y: 245, distance: 81.5
click at [549, 245] on div "Excel CSV PDF" at bounding box center [674, 246] width 352 height 10
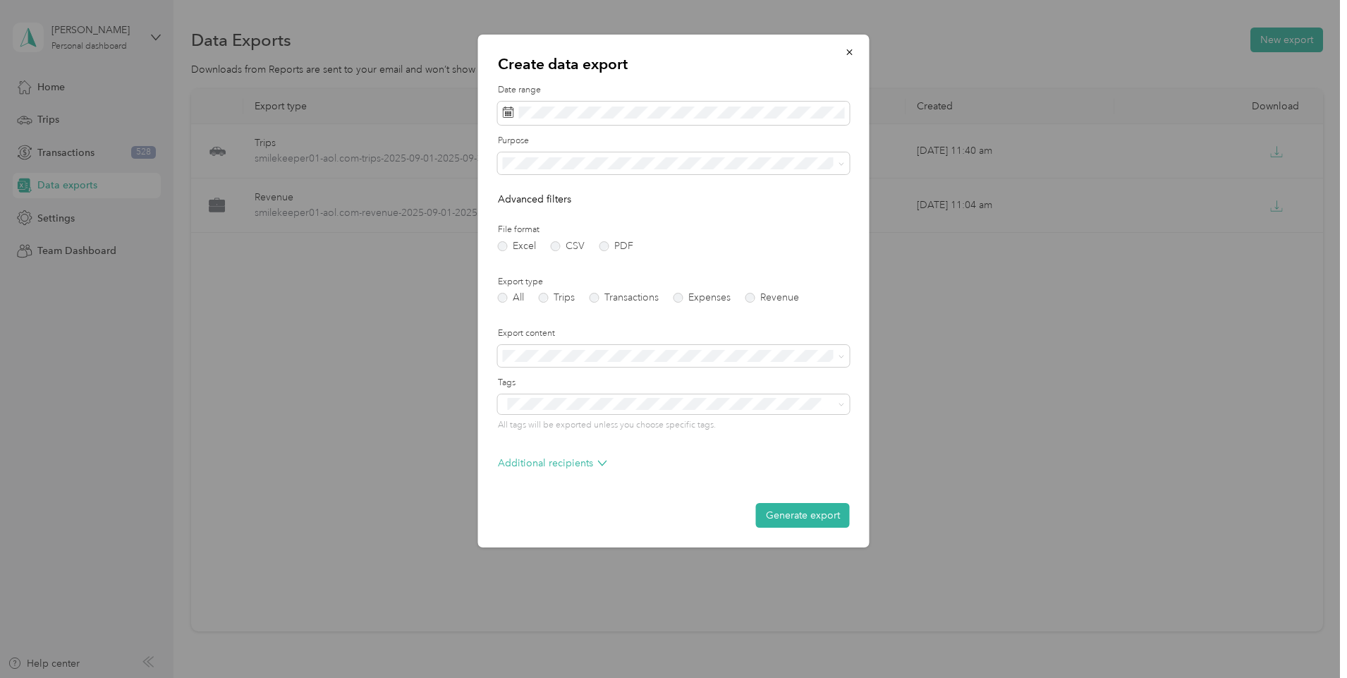
click at [549, 245] on div "Excel CSV PDF" at bounding box center [674, 246] width 352 height 10
click at [556, 245] on label "CSV" at bounding box center [568, 246] width 34 height 10
click at [548, 297] on label "Trips" at bounding box center [557, 298] width 36 height 10
click at [803, 515] on button "Generate export" at bounding box center [803, 515] width 94 height 25
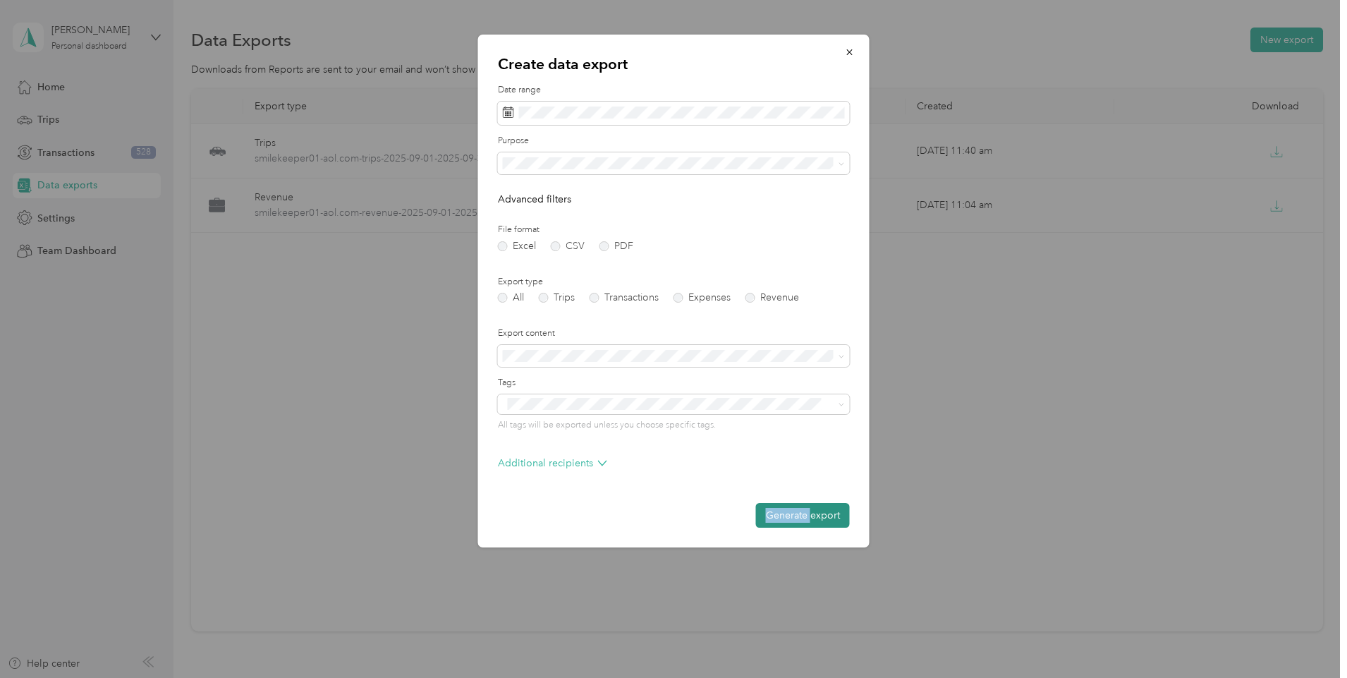
click at [803, 515] on div "Generate export" at bounding box center [674, 515] width 352 height 25
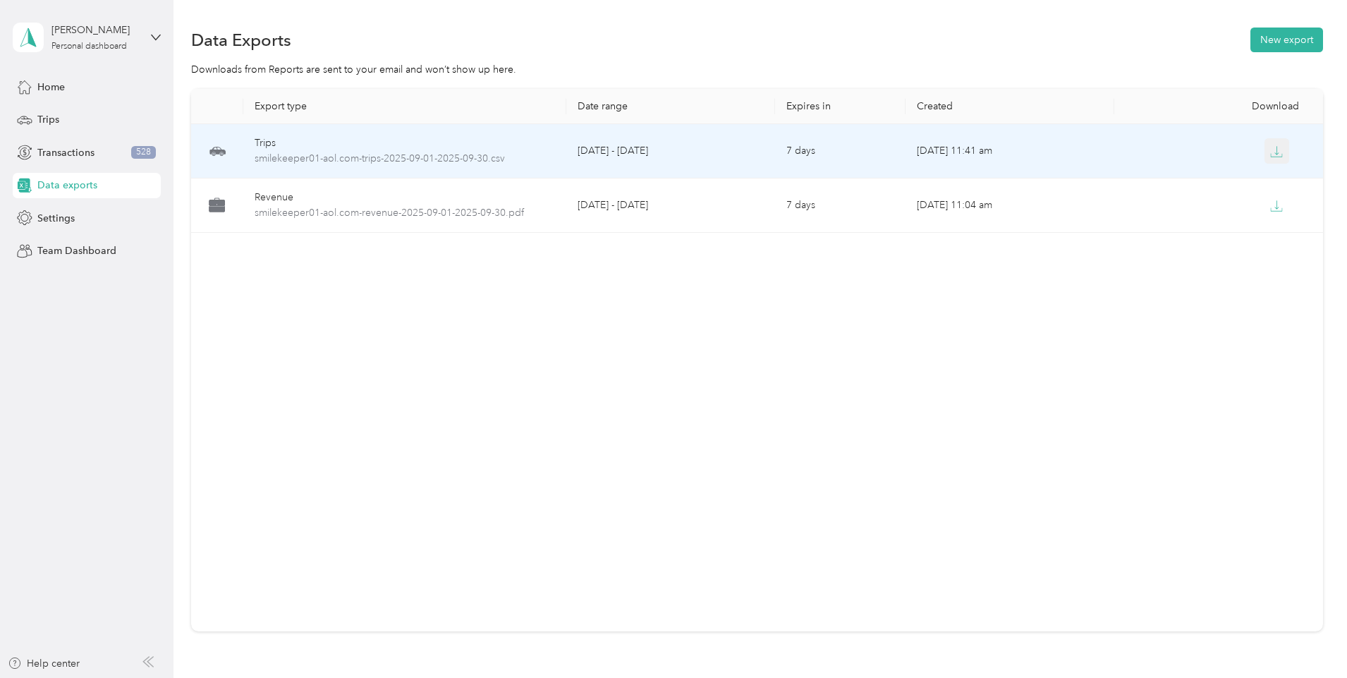
click at [1270, 150] on icon "button" at bounding box center [1276, 151] width 13 height 13
click at [1270, 155] on icon "button" at bounding box center [1276, 151] width 13 height 13
drag, startPoint x: 1176, startPoint y: 155, endPoint x: 1185, endPoint y: 155, distance: 9.2
click at [1270, 155] on icon "button" at bounding box center [1276, 151] width 13 height 13
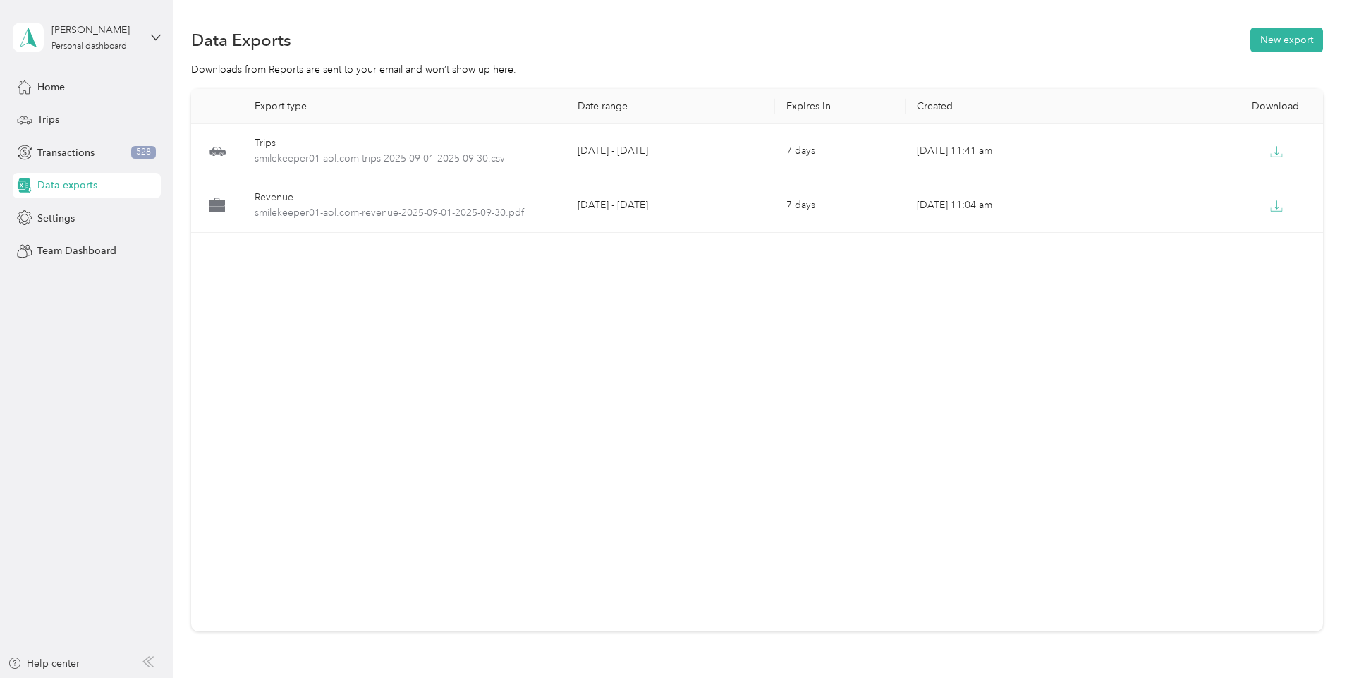
click at [664, 338] on div "Export type Date range Expires in Created Download Trips smilekeeper01-aol.com-…" at bounding box center [757, 360] width 1132 height 542
click at [77, 90] on div "Home" at bounding box center [87, 86] width 148 height 25
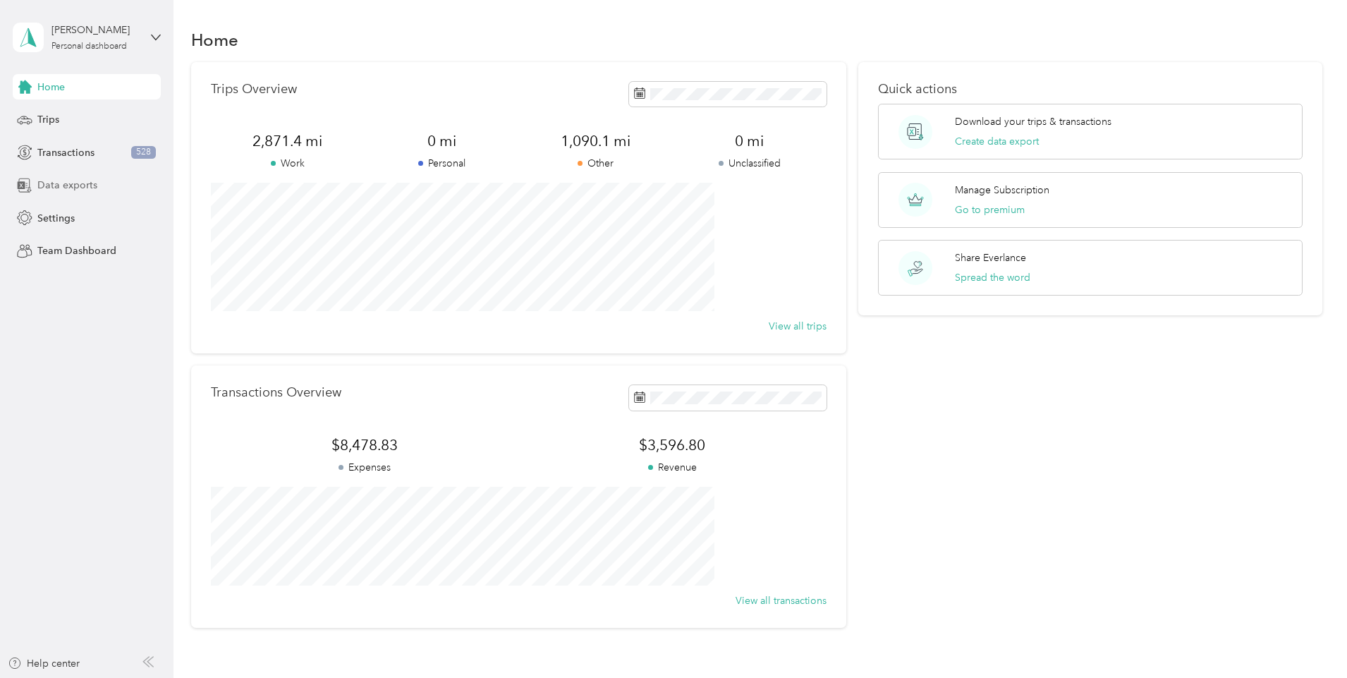
click at [68, 189] on span "Data exports" at bounding box center [67, 185] width 60 height 15
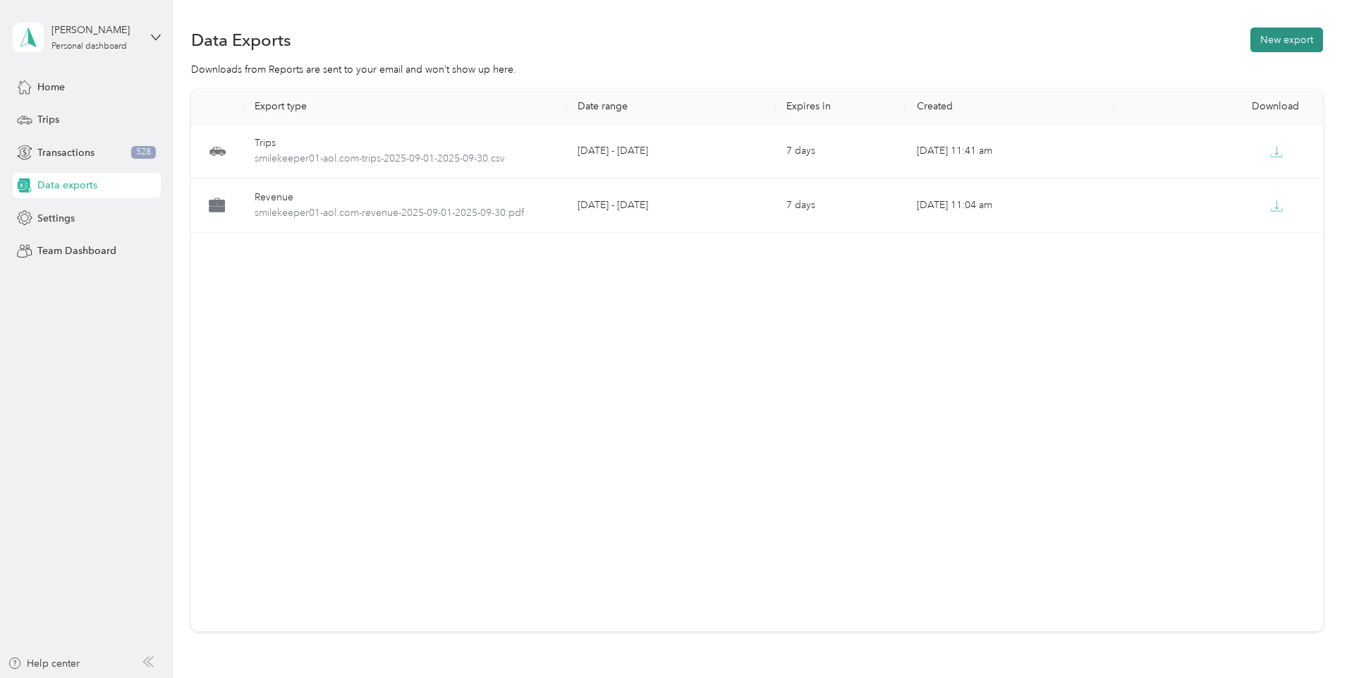
click at [1250, 46] on button "New export" at bounding box center [1286, 40] width 73 height 25
click at [1173, 46] on div at bounding box center [673, 339] width 1347 height 678
click at [1250, 46] on button "New export" at bounding box center [1286, 40] width 73 height 25
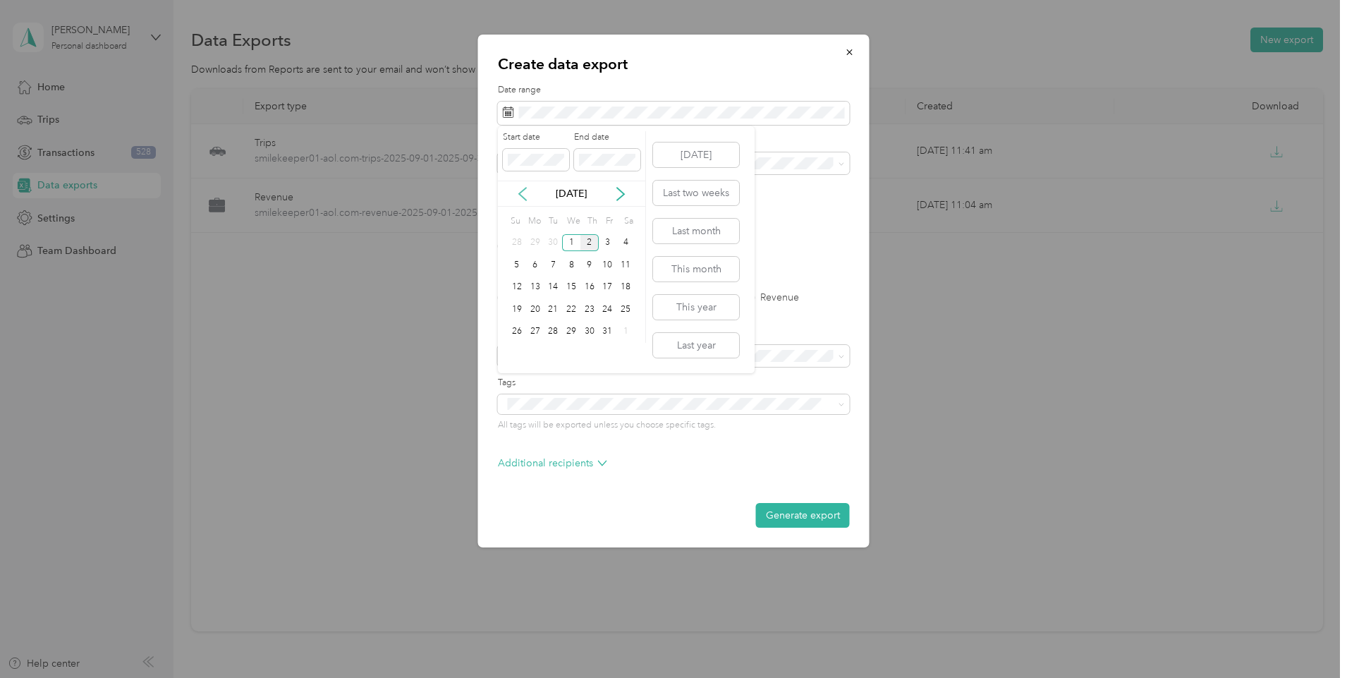
click at [518, 195] on icon at bounding box center [523, 194] width 14 height 14
click at [534, 243] on div "1" at bounding box center [535, 243] width 18 height 18
click at [548, 330] on div "30" at bounding box center [553, 332] width 18 height 18
click at [599, 244] on div "Excel CSV PDF" at bounding box center [674, 246] width 352 height 10
click at [602, 248] on label "PDF" at bounding box center [616, 246] width 34 height 10
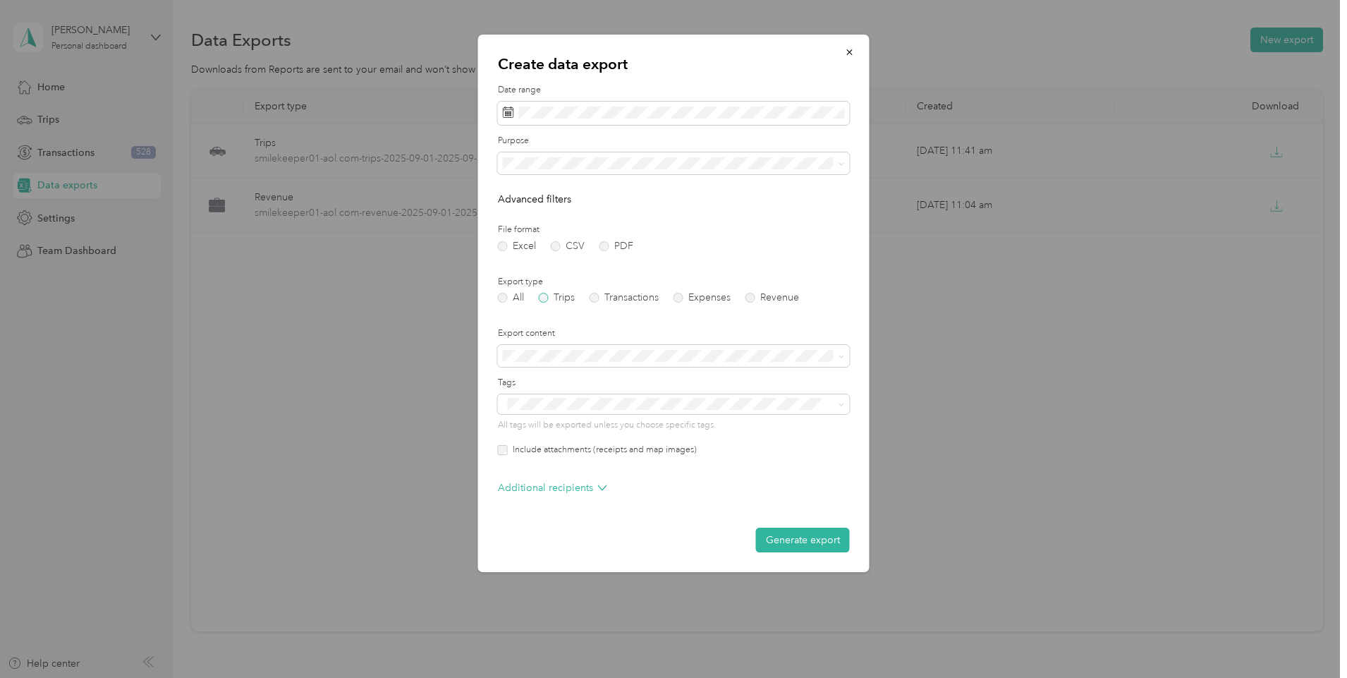
click at [550, 293] on label "Trips" at bounding box center [557, 298] width 36 height 10
click at [841, 358] on icon at bounding box center [841, 356] width 4 height 3
click at [613, 384] on li "Summary only" at bounding box center [674, 380] width 352 height 25
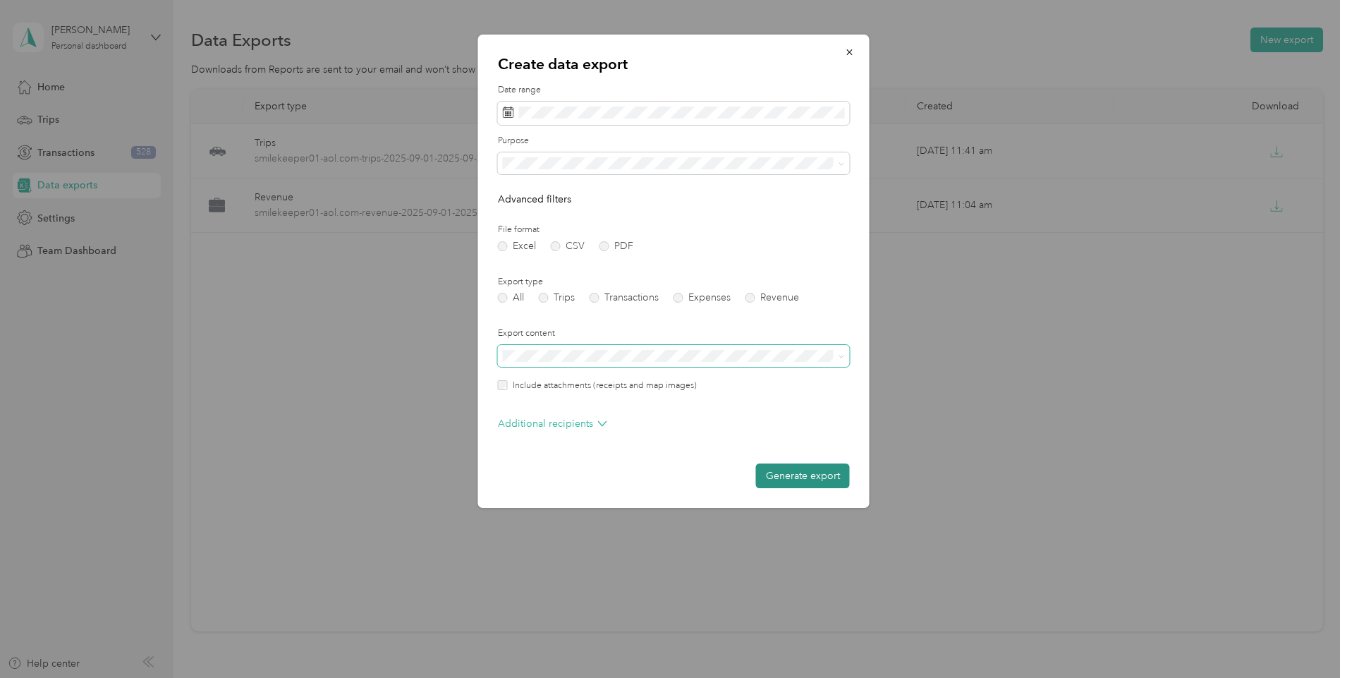
click at [800, 474] on button "Generate export" at bounding box center [803, 475] width 94 height 25
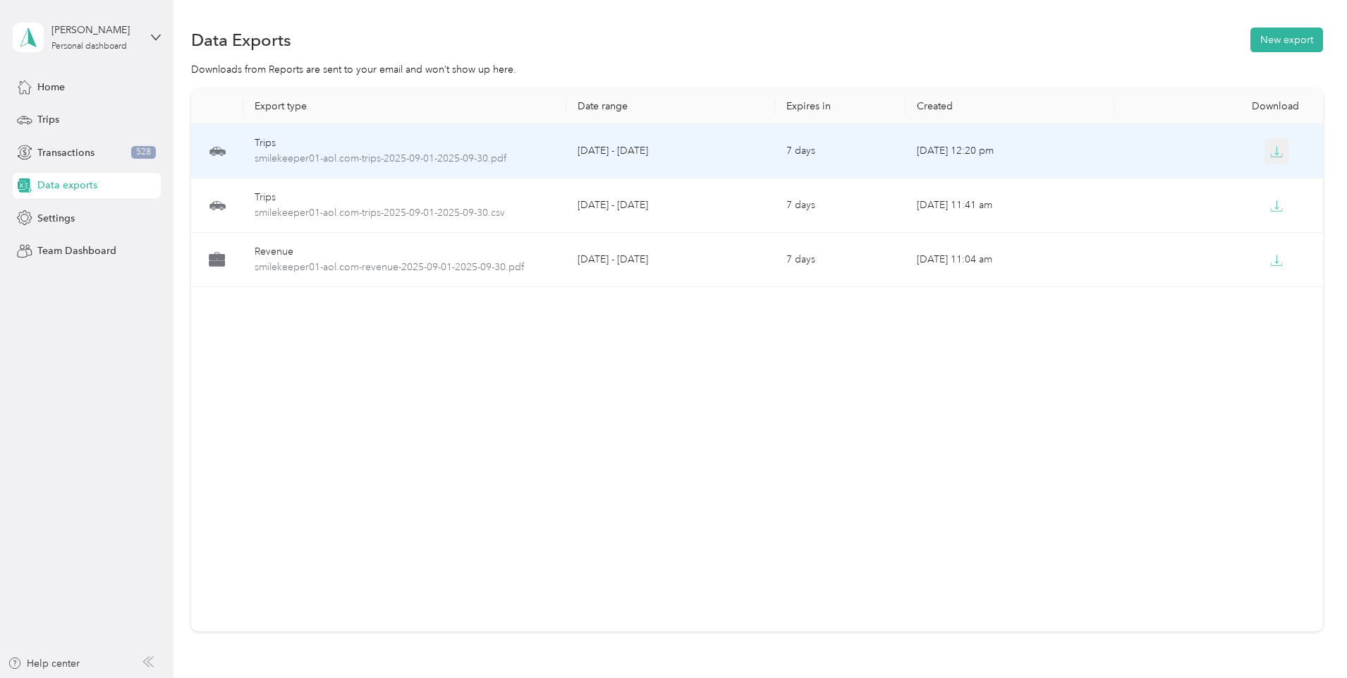
click at [1270, 155] on icon "button" at bounding box center [1276, 151] width 13 height 13
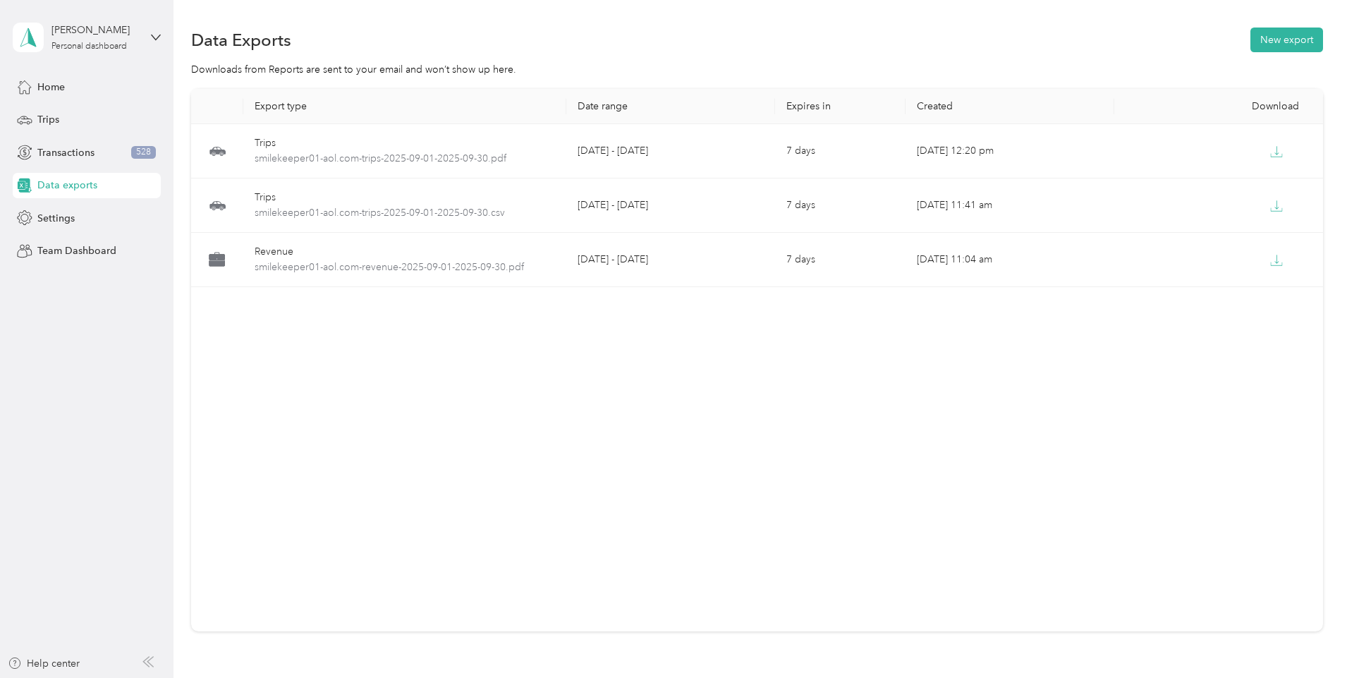
click at [87, 188] on span "Data exports" at bounding box center [67, 185] width 60 height 15
click at [535, 552] on div "Export type Date range Expires in Created Download Trips smilekeeper01-aol.com-…" at bounding box center [757, 360] width 1132 height 542
click at [67, 183] on span "Data exports" at bounding box center [67, 185] width 60 height 15
click at [1250, 35] on button "New export" at bounding box center [1286, 40] width 73 height 25
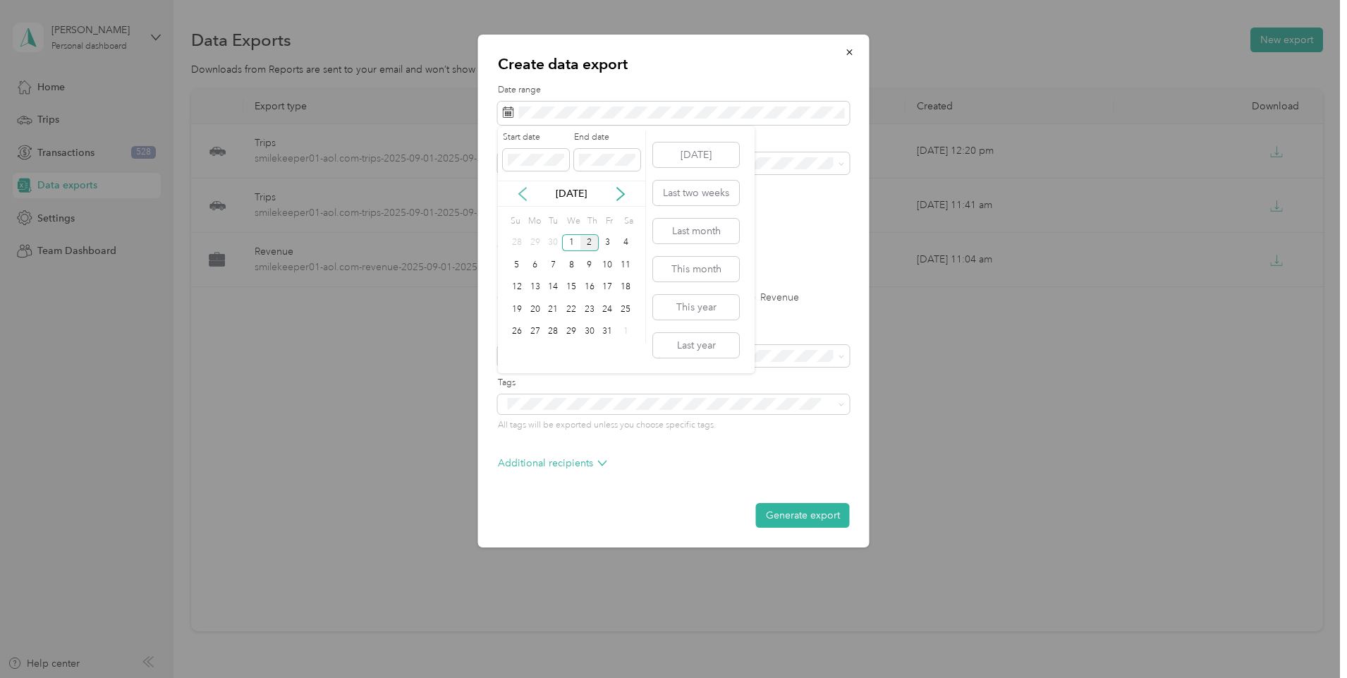
click at [521, 195] on icon at bounding box center [523, 194] width 14 height 14
click at [537, 235] on div "1" at bounding box center [535, 243] width 18 height 18
click at [552, 326] on div "30" at bounding box center [553, 332] width 18 height 18
click at [600, 245] on label "PDF" at bounding box center [616, 246] width 34 height 10
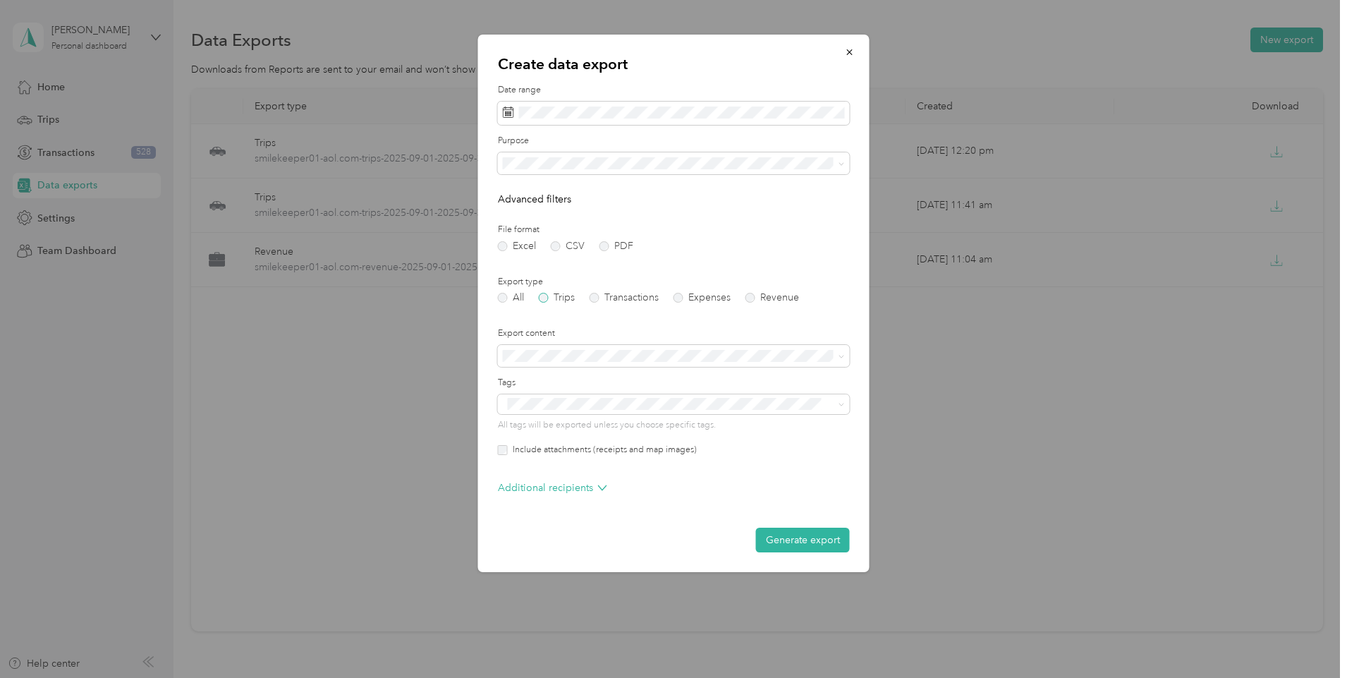
click at [547, 294] on label "Trips" at bounding box center [557, 298] width 36 height 10
click at [554, 243] on label "CSV" at bounding box center [568, 246] width 34 height 10
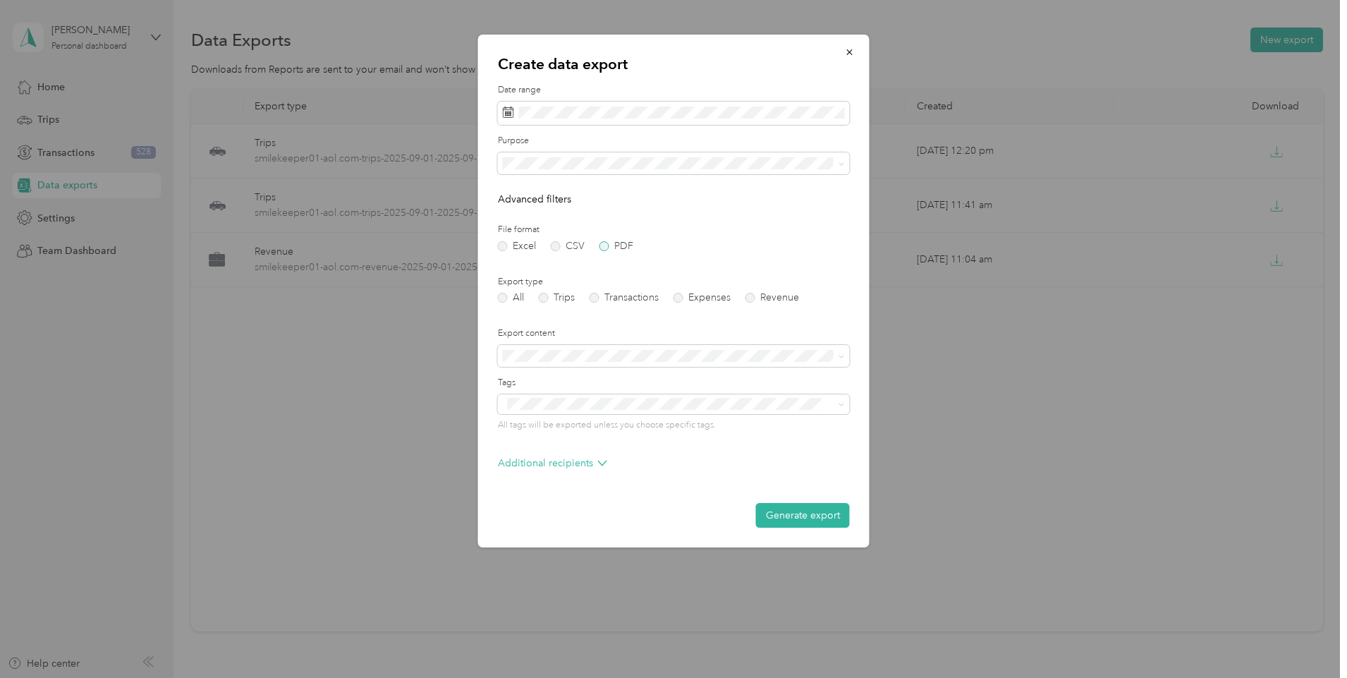
click at [603, 243] on label "PDF" at bounding box center [616, 246] width 34 height 10
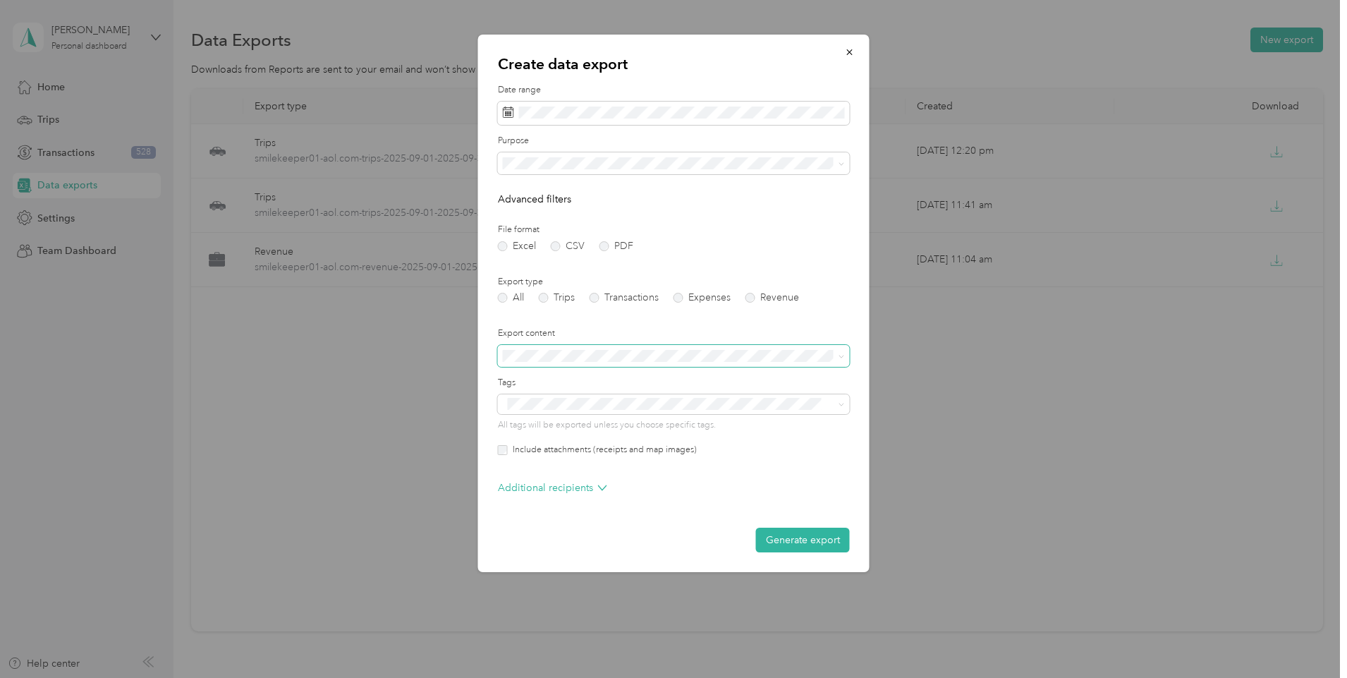
click at [839, 354] on icon at bounding box center [842, 356] width 6 height 6
click at [805, 540] on button "Generate export" at bounding box center [803, 540] width 94 height 25
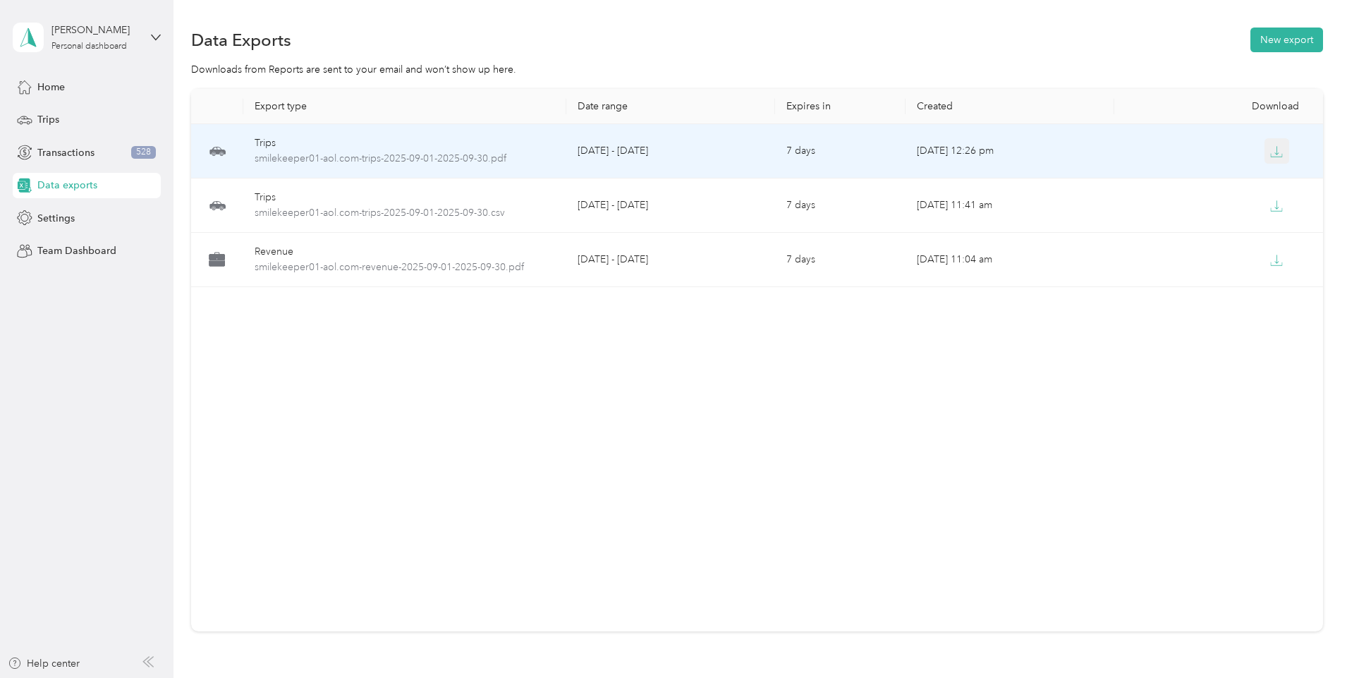
click at [1270, 152] on icon "button" at bounding box center [1276, 151] width 13 height 13
click at [1271, 157] on icon "button" at bounding box center [1276, 155] width 11 height 3
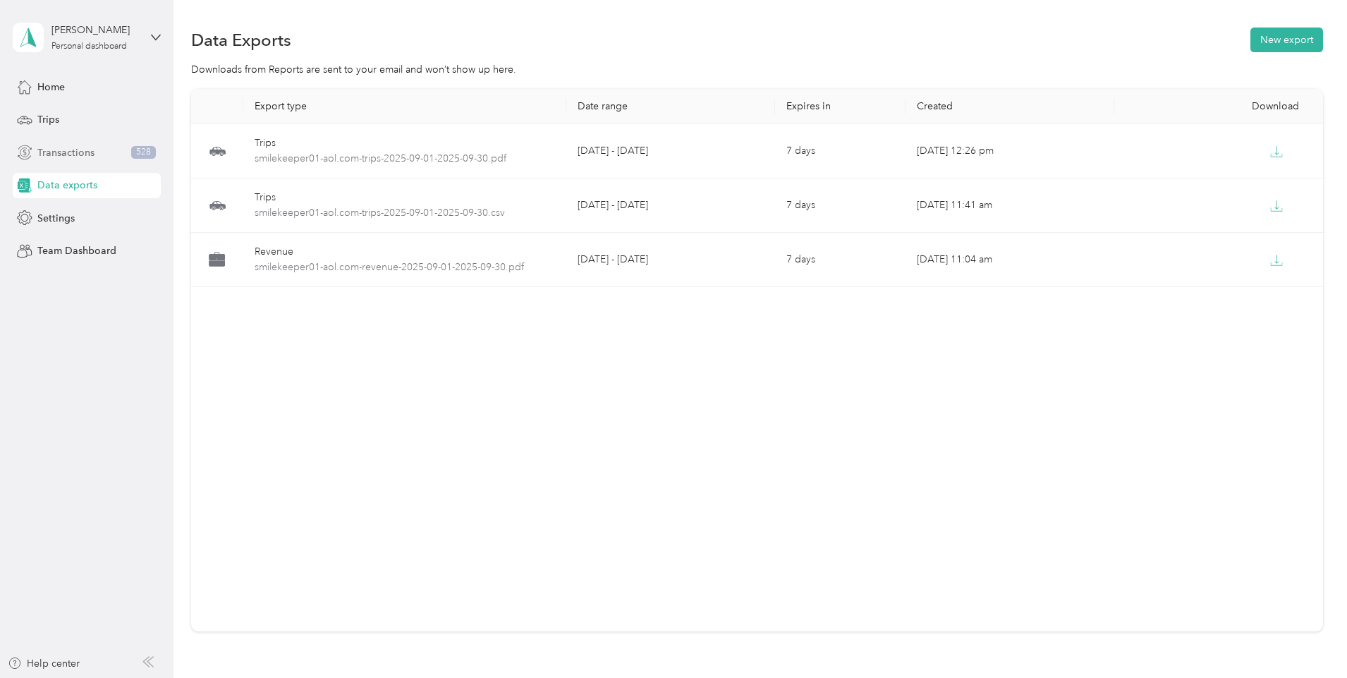
click at [61, 155] on span "Transactions" at bounding box center [65, 152] width 57 height 15
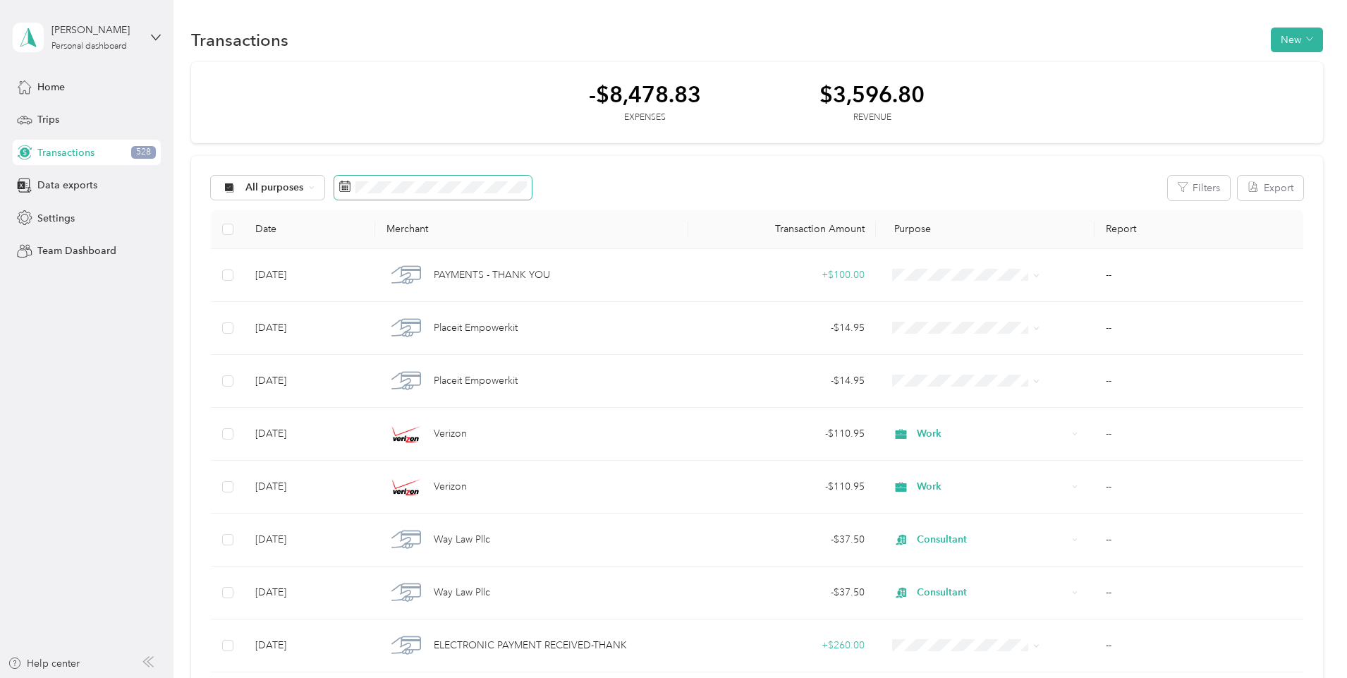
click at [350, 185] on icon at bounding box center [344, 186] width 11 height 11
click at [452, 240] on span at bounding box center [466, 234] width 66 height 23
click at [448, 269] on icon at bounding box center [453, 268] width 14 height 14
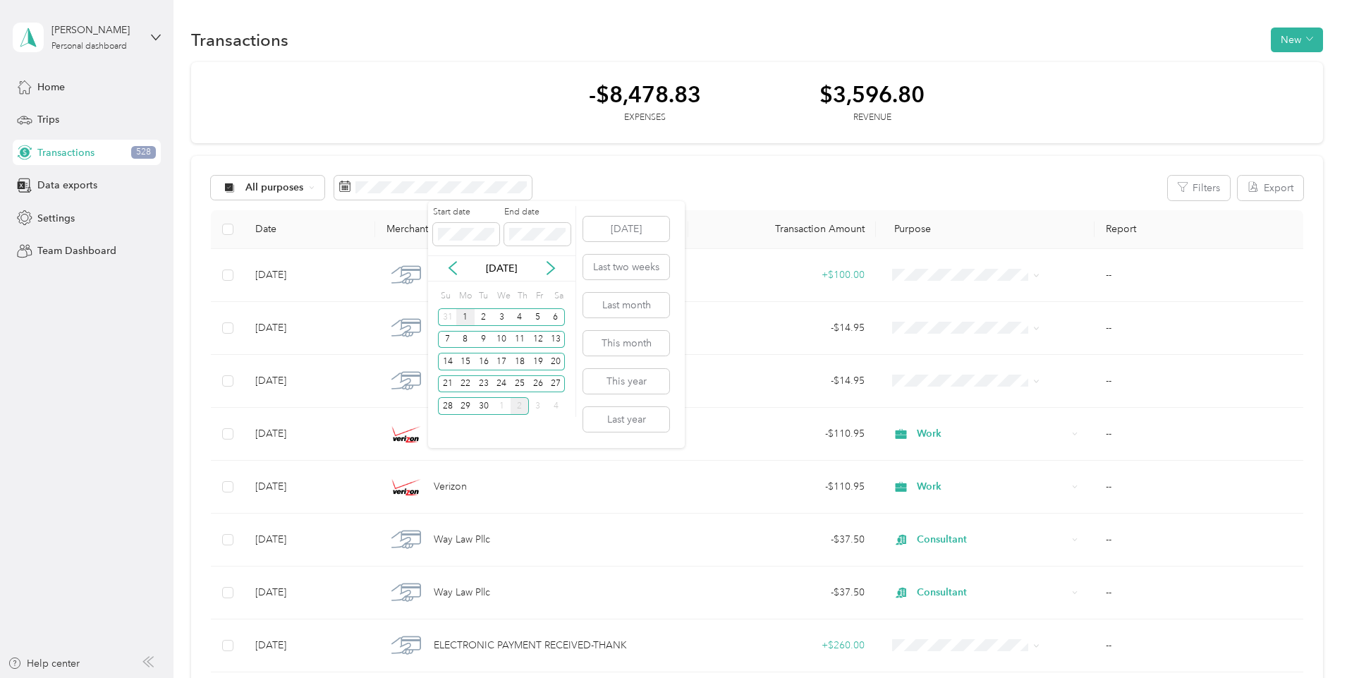
click at [463, 319] on div "1" at bounding box center [465, 317] width 18 height 18
click at [484, 406] on div "30" at bounding box center [484, 406] width 18 height 18
